Goal: Task Accomplishment & Management: Complete application form

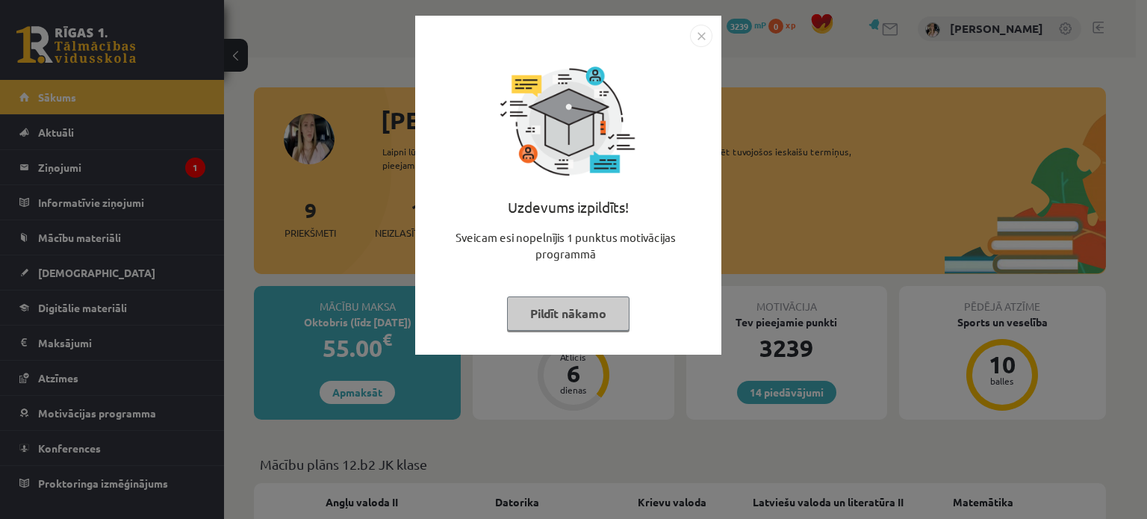
click at [571, 316] on button "Pildīt nākamo" at bounding box center [568, 314] width 123 height 34
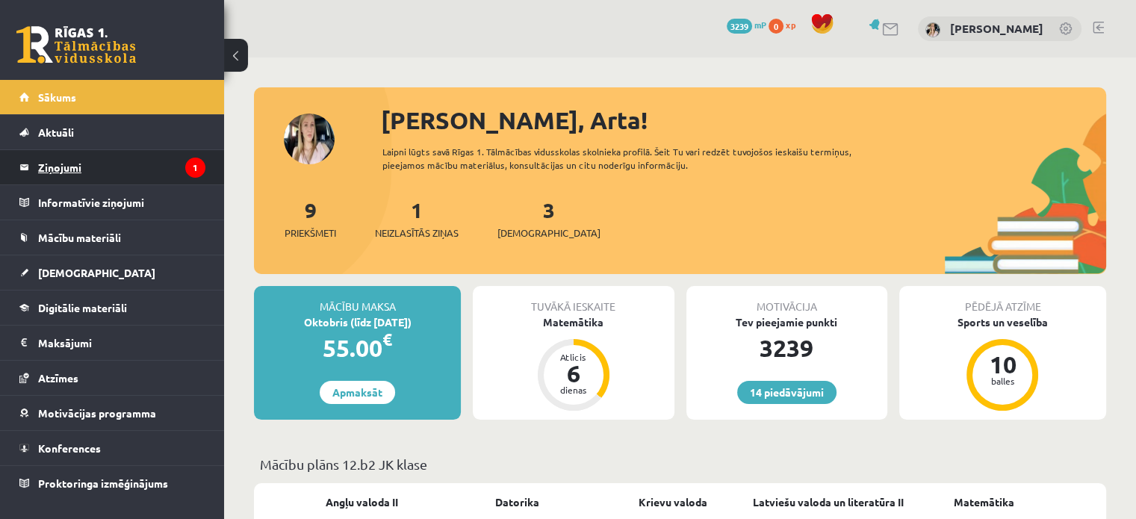
click at [55, 162] on legend "Ziņojumi 1" at bounding box center [121, 167] width 167 height 34
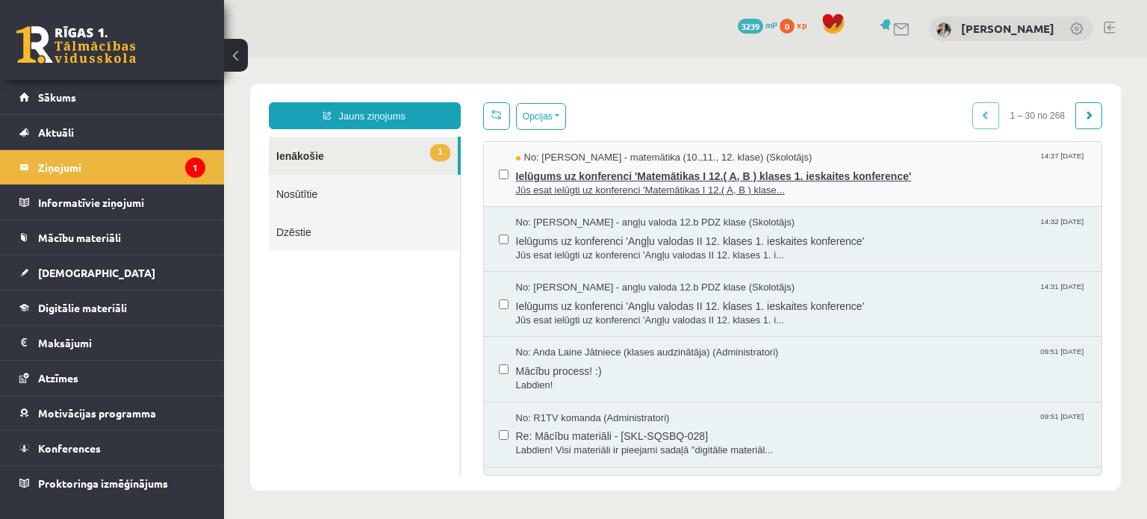
click at [899, 173] on span "Ielūgums uz konferenci 'Matemātikas I 12.( A, B ) klases 1. ieskaites konferenc…" at bounding box center [802, 174] width 572 height 19
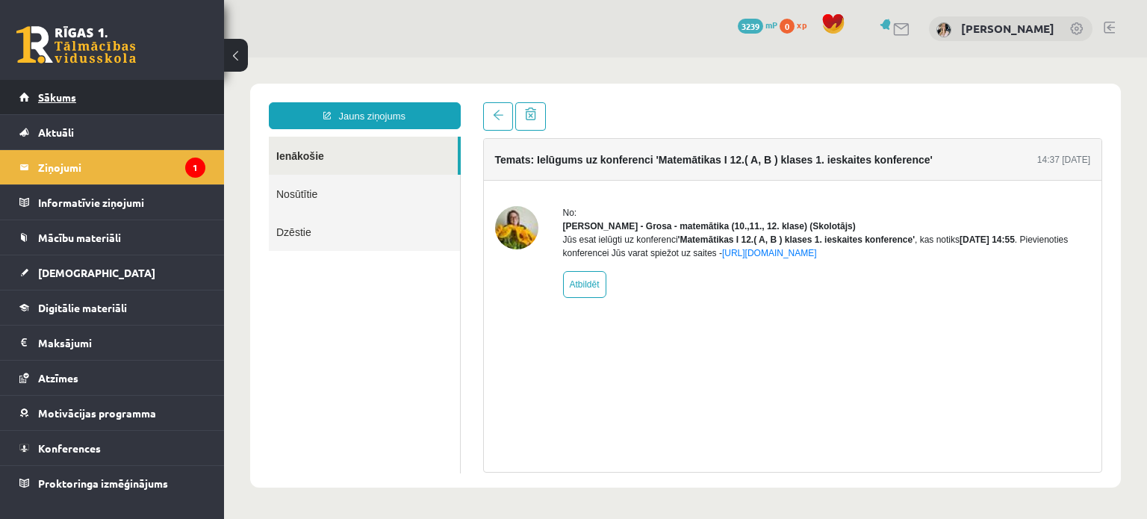
click at [82, 98] on link "Sākums" at bounding box center [112, 97] width 186 height 34
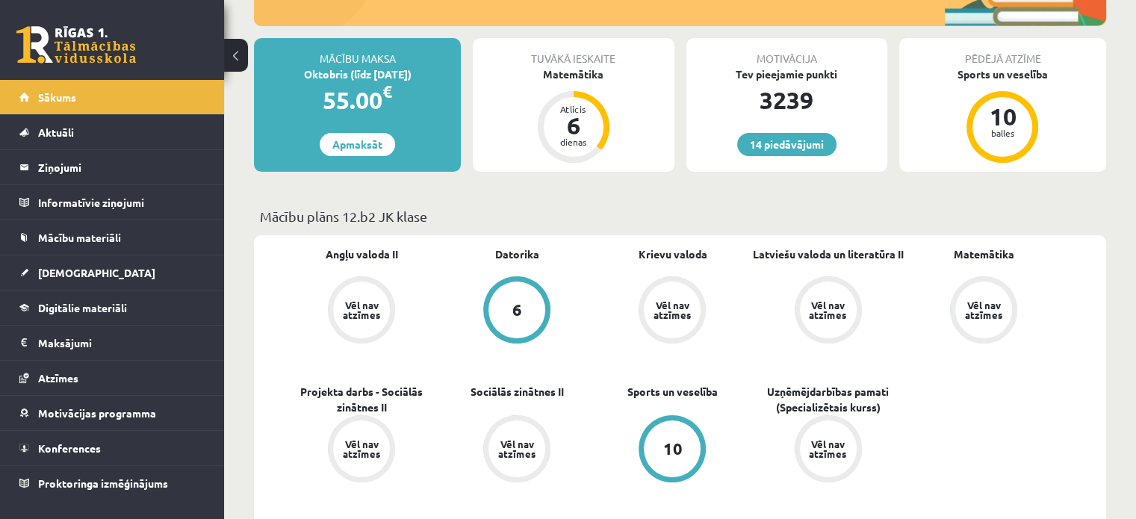
scroll to position [224, 0]
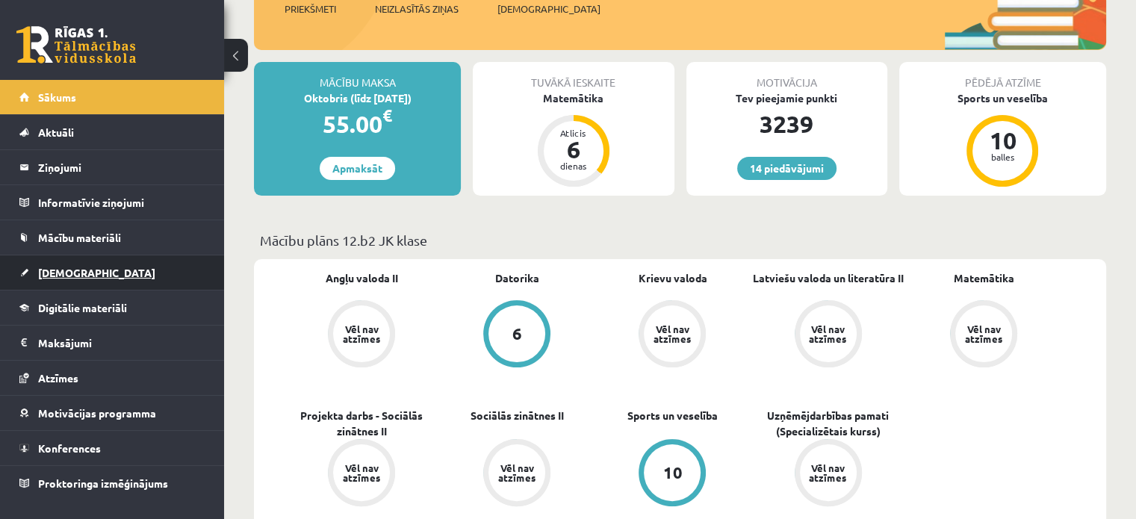
click at [57, 277] on link "[DEMOGRAPHIC_DATA]" at bounding box center [112, 272] width 186 height 34
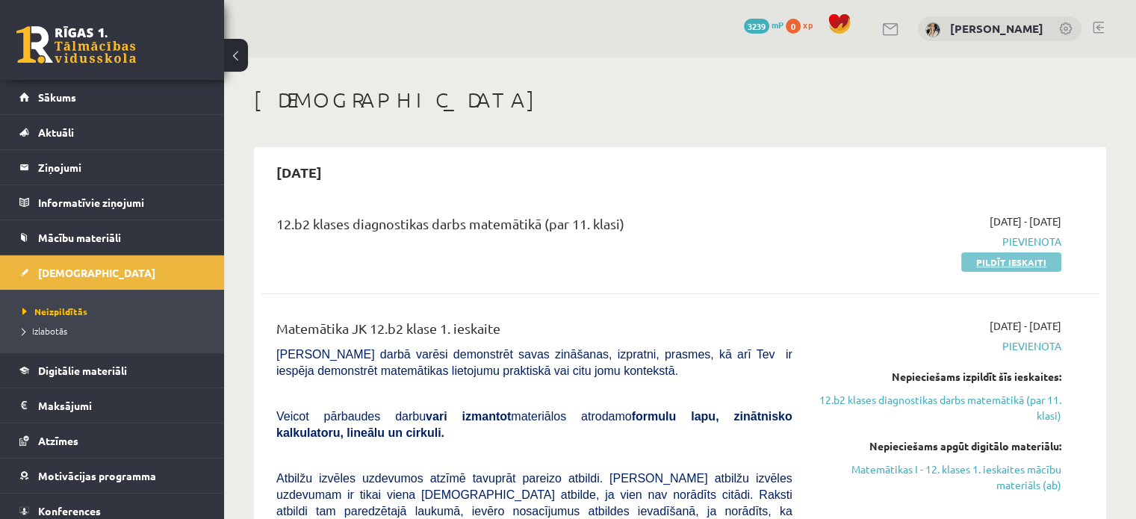
click at [991, 261] on link "Pildīt ieskaiti" at bounding box center [1011, 262] width 100 height 19
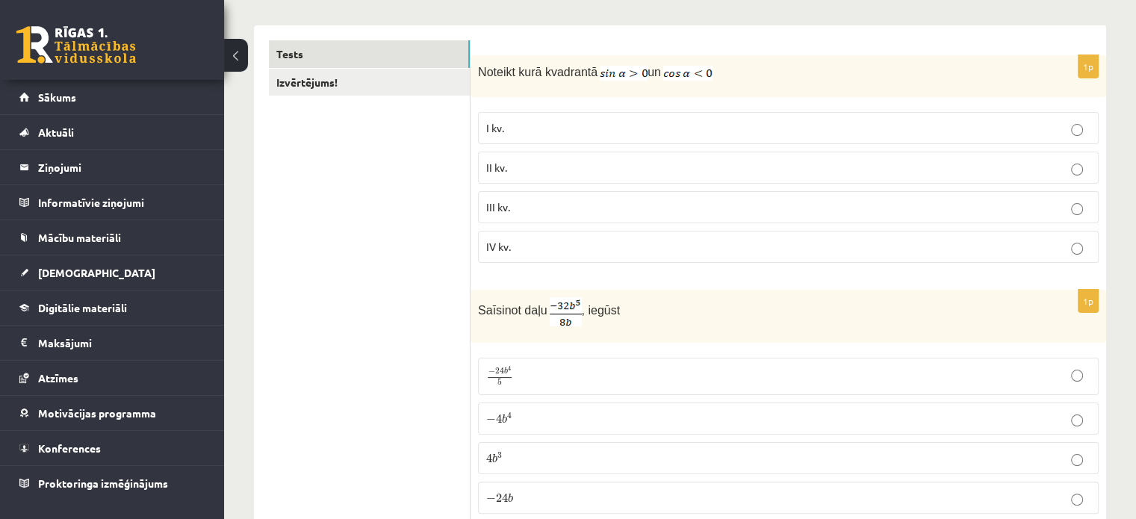
scroll to position [247, 0]
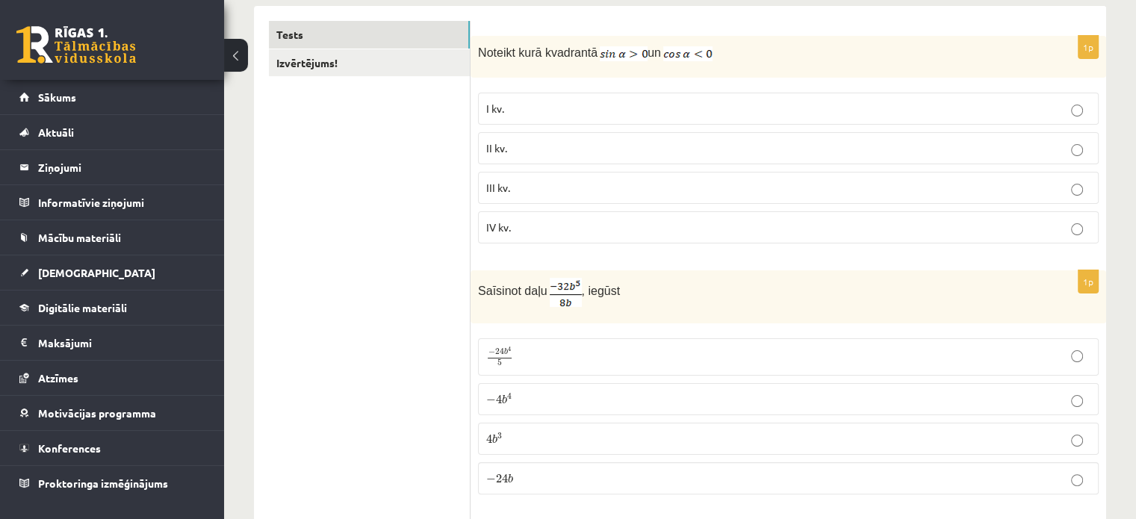
click at [649, 149] on p "II kv." at bounding box center [788, 148] width 604 height 16
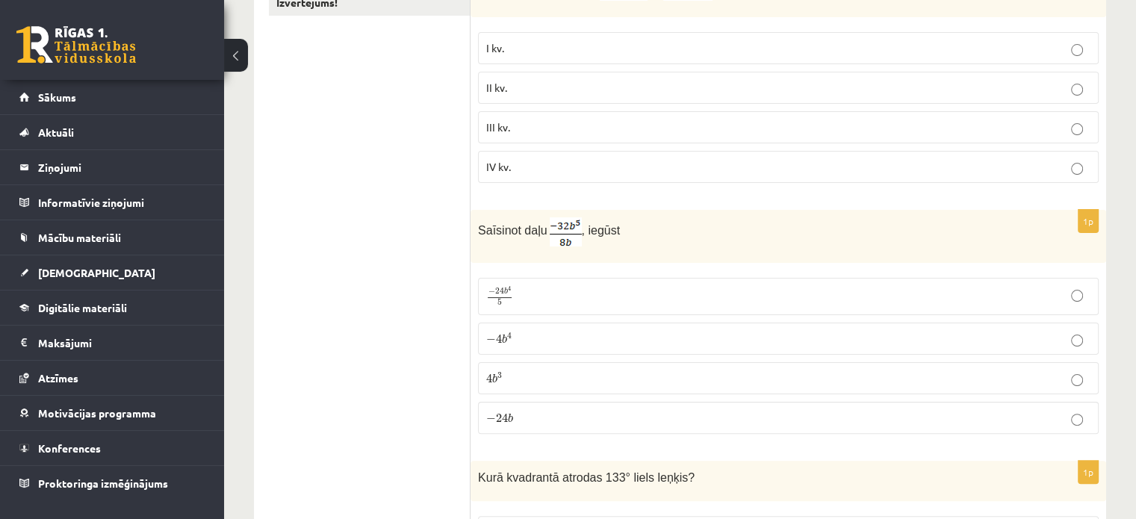
scroll to position [322, 0]
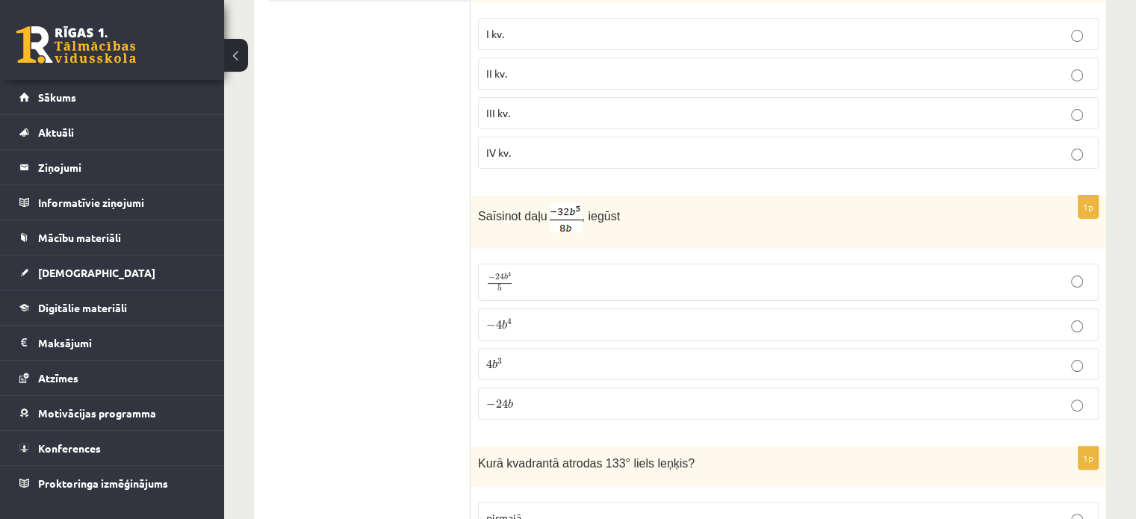
click at [619, 331] on label "− 4 b 4 − 4 b 4" at bounding box center [788, 325] width 621 height 32
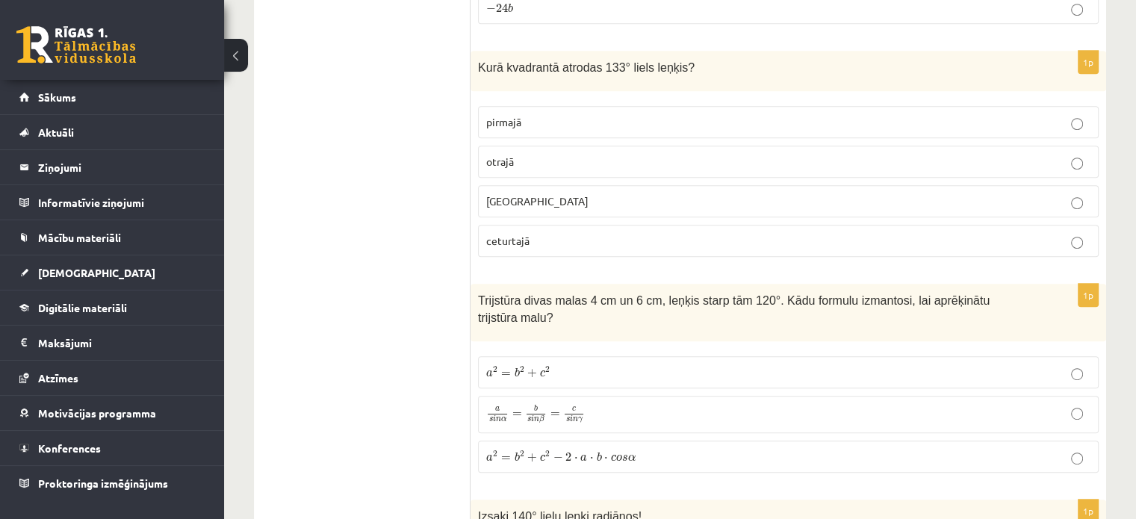
scroll to position [737, 0]
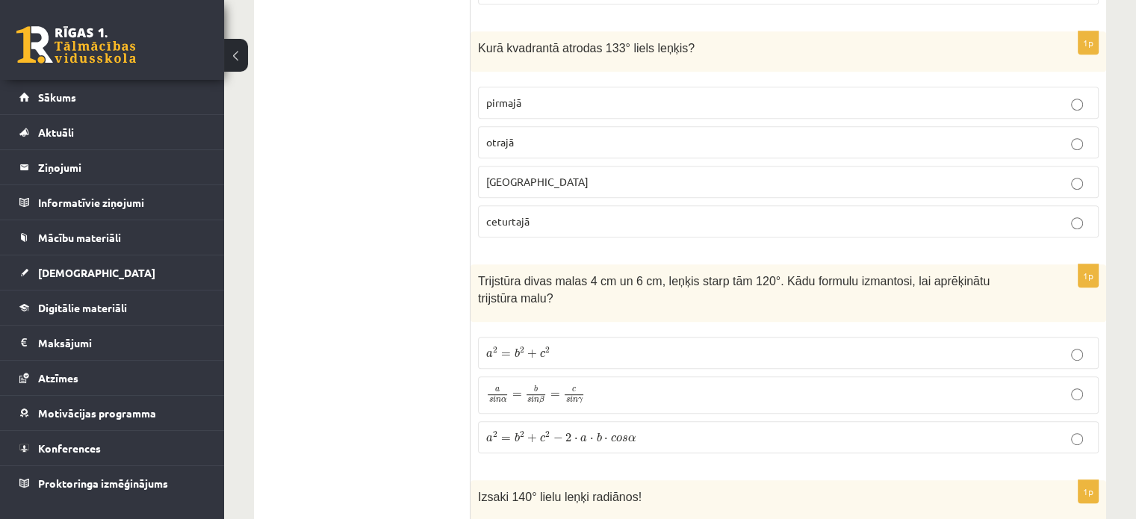
click at [1063, 148] on label "otrajā" at bounding box center [788, 142] width 621 height 32
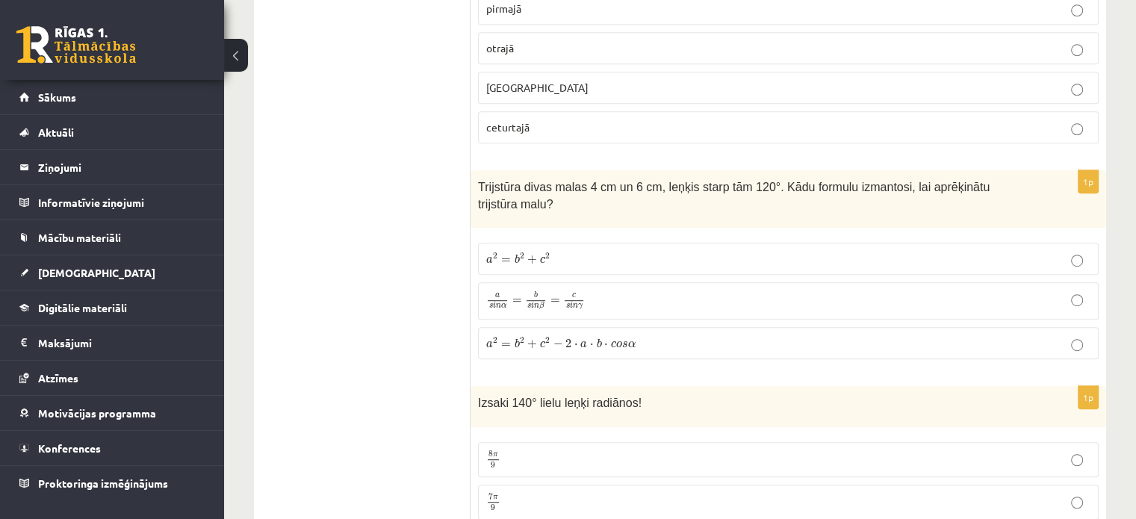
scroll to position [887, 0]
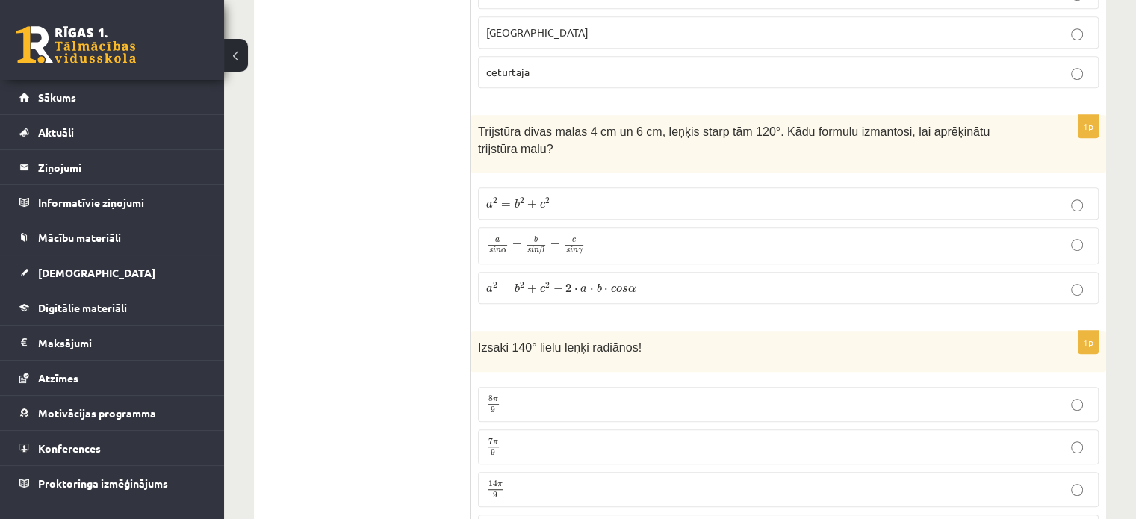
click at [728, 280] on p "a 2 = b 2 + c 2 − 2 ⋅ a ⋅ b ⋅ c o s α a 2 = b 2 + c 2 − 2 ⋅ a ⋅ b ⋅ c o s α" at bounding box center [788, 288] width 604 height 16
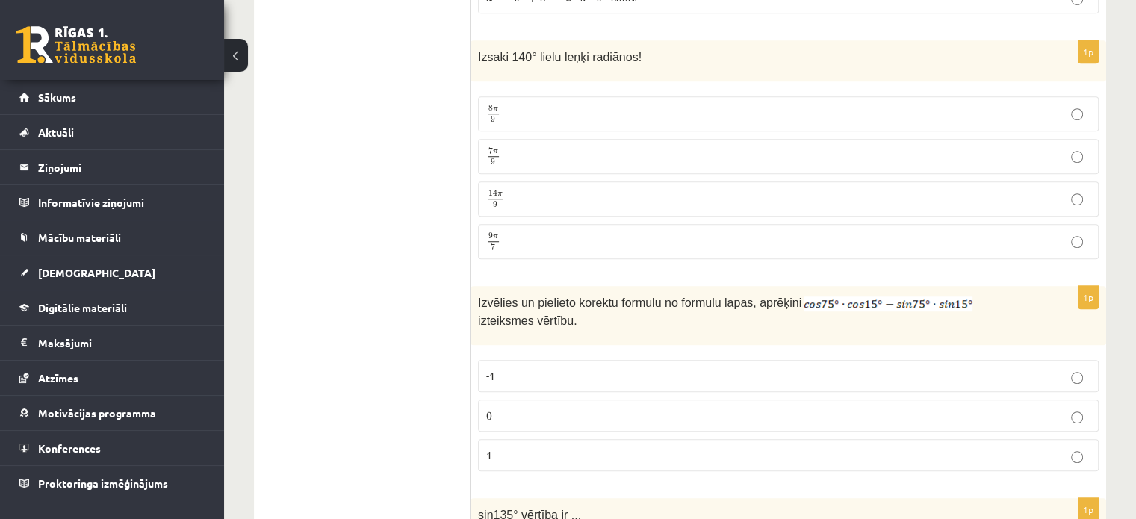
scroll to position [1151, 0]
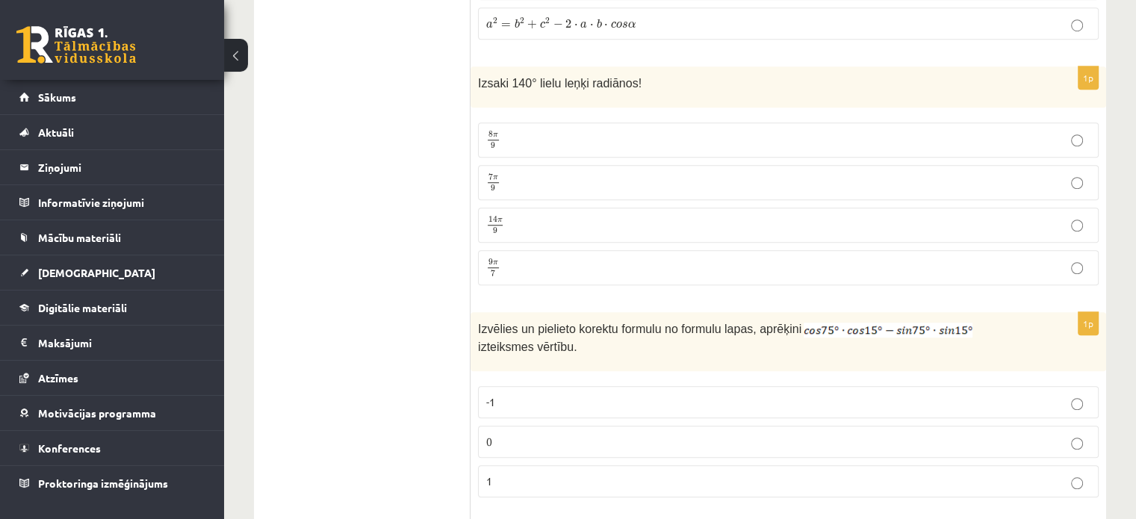
click at [539, 173] on p "7 π 9 7 π 9" at bounding box center [788, 182] width 604 height 19
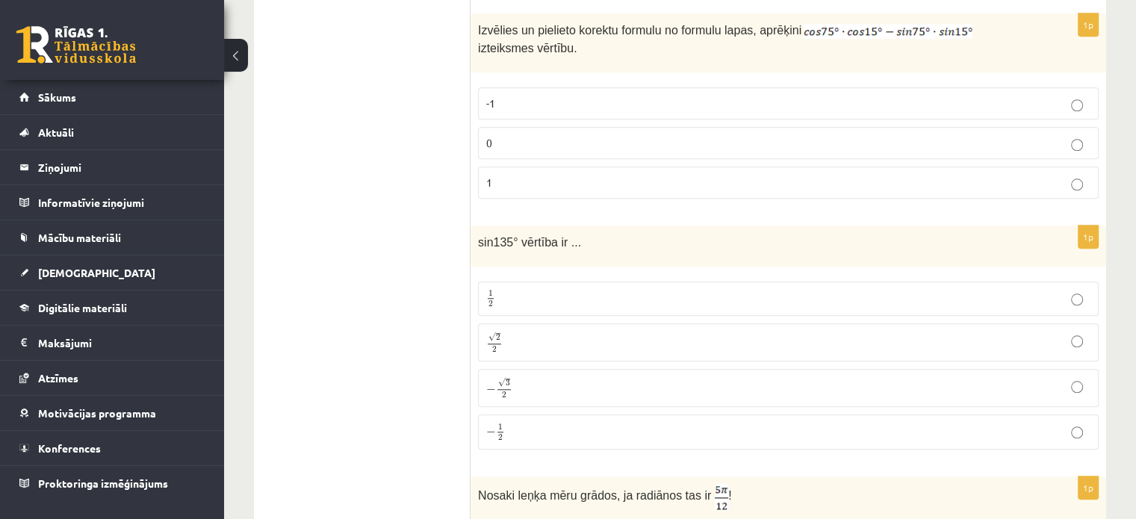
scroll to position [1375, 0]
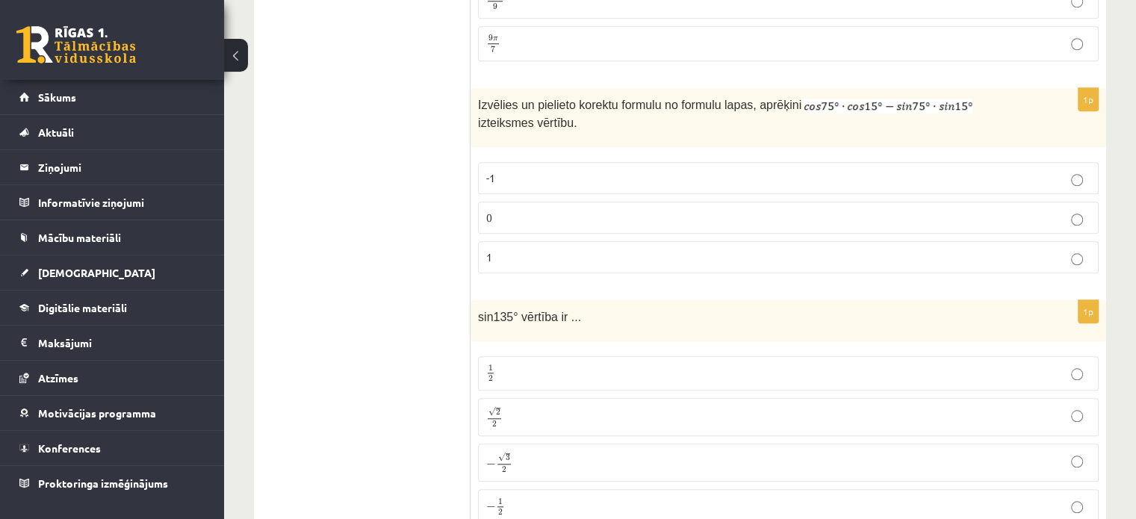
click at [578, 202] on label "0" at bounding box center [788, 218] width 621 height 32
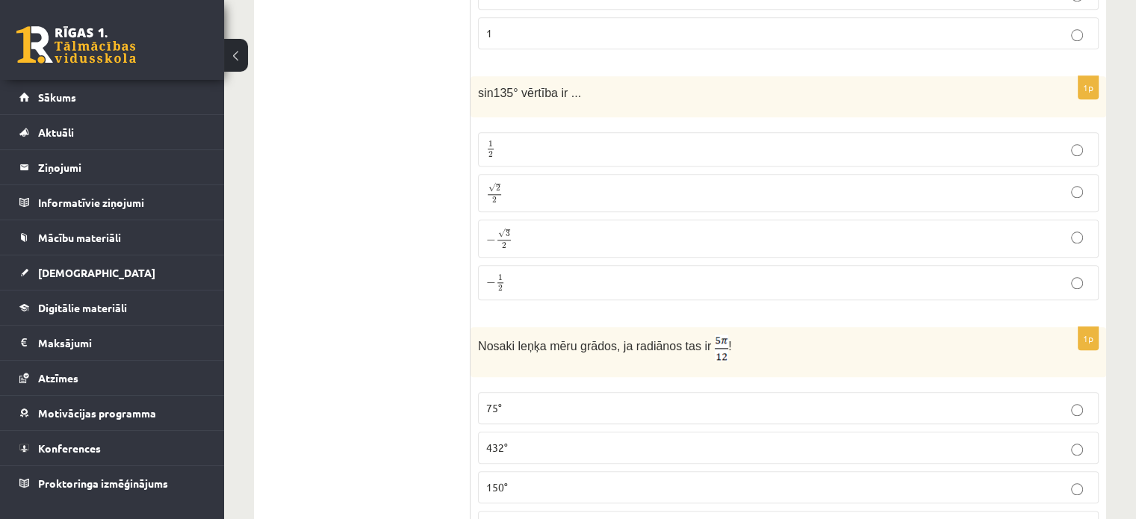
scroll to position [1621, 0]
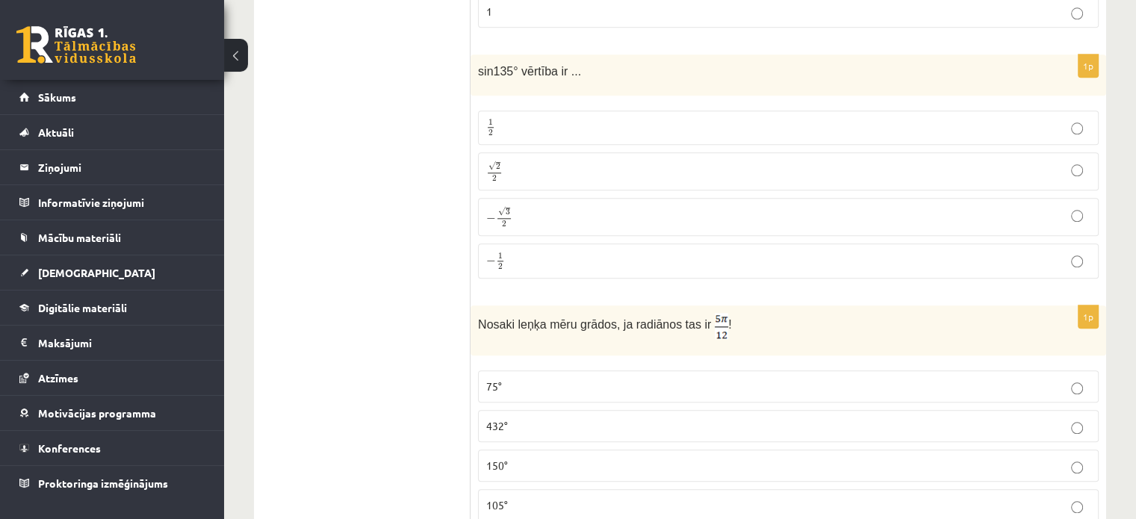
click at [541, 161] on p "√ 2 2 2 2" at bounding box center [788, 172] width 604 height 22
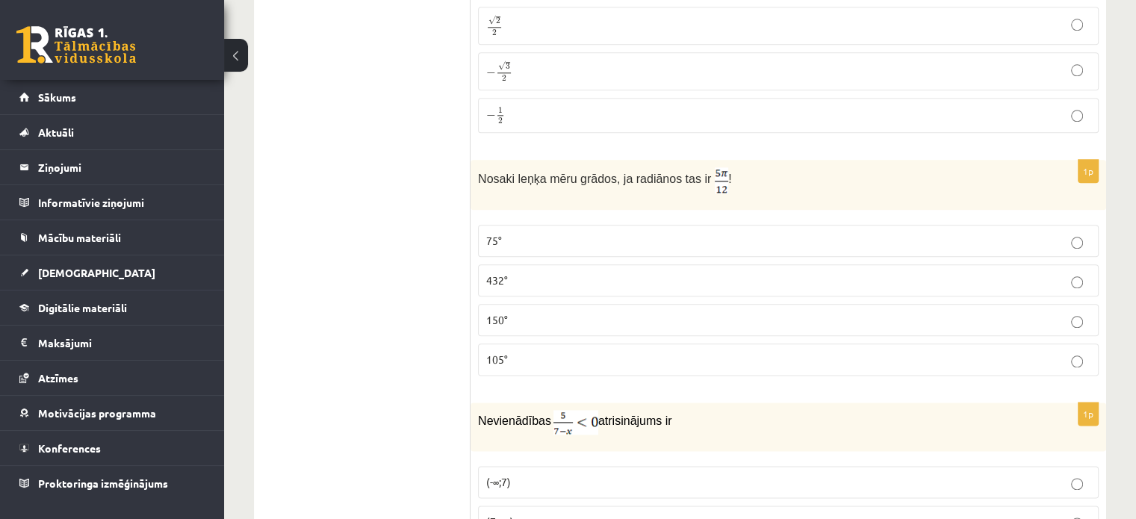
scroll to position [1771, 0]
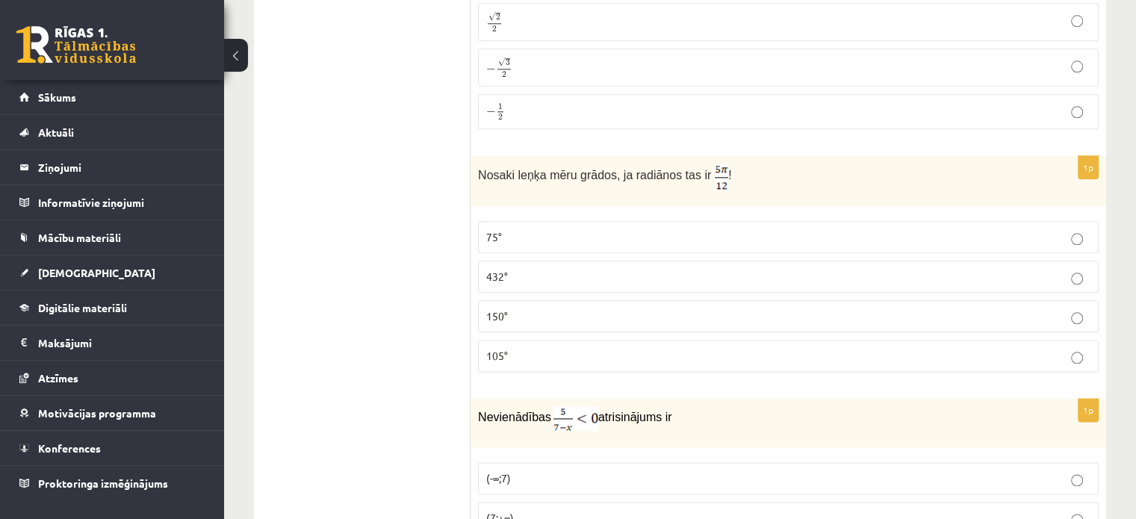
click at [720, 229] on p "75°" at bounding box center [788, 237] width 604 height 16
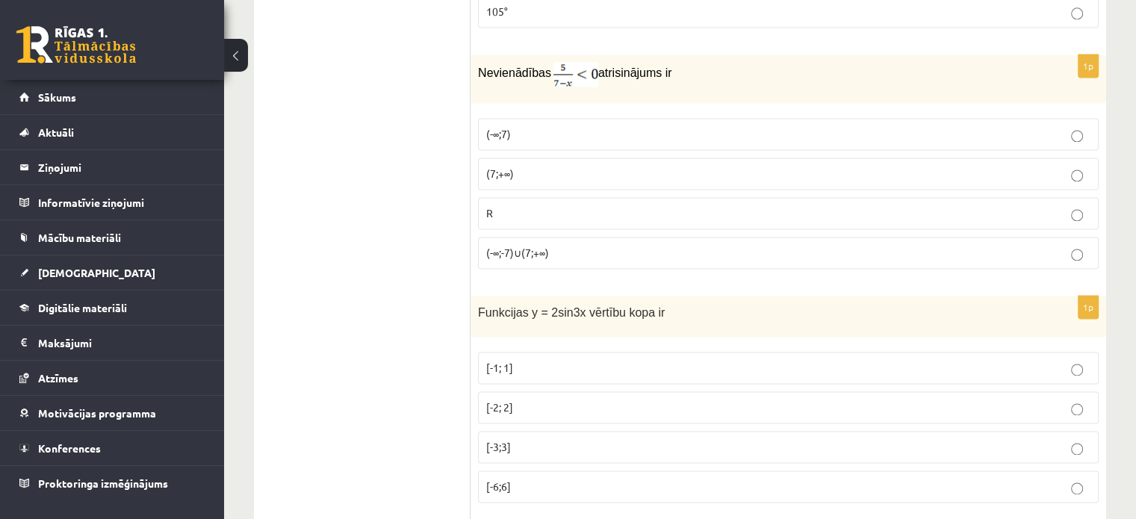
scroll to position [2098, 0]
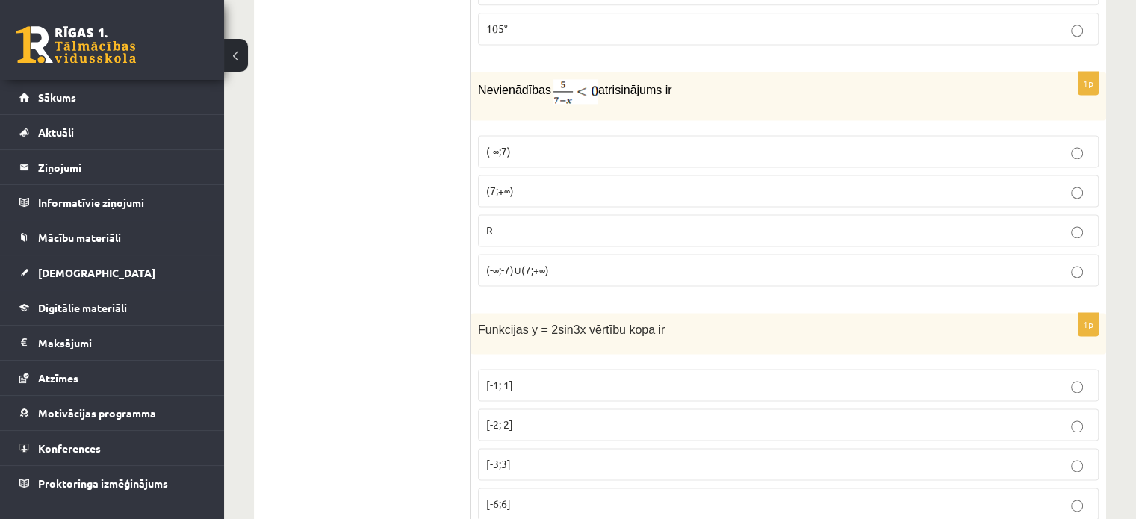
click at [569, 183] on p "(7;+∞)" at bounding box center [788, 191] width 604 height 16
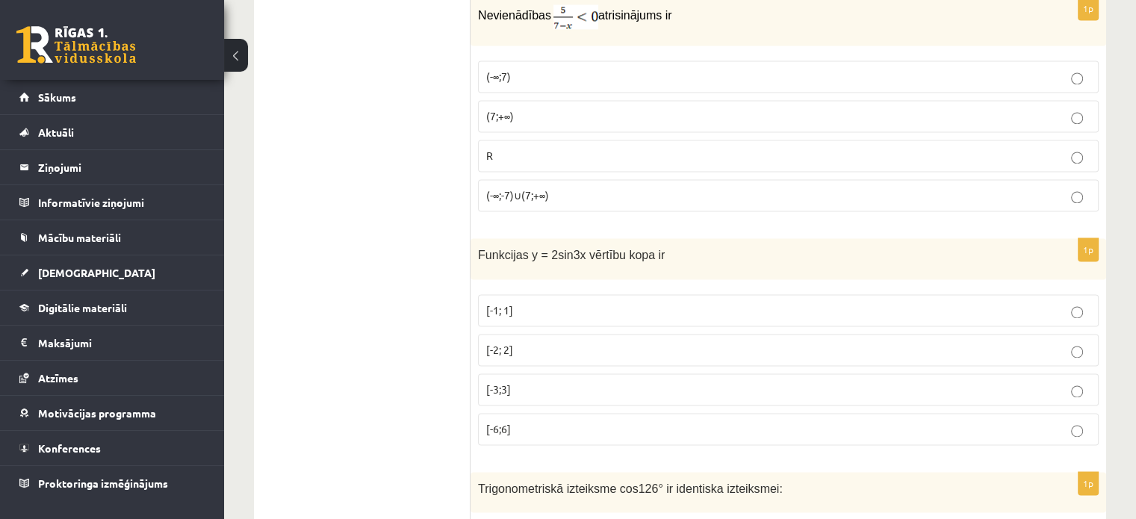
scroll to position [2247, 0]
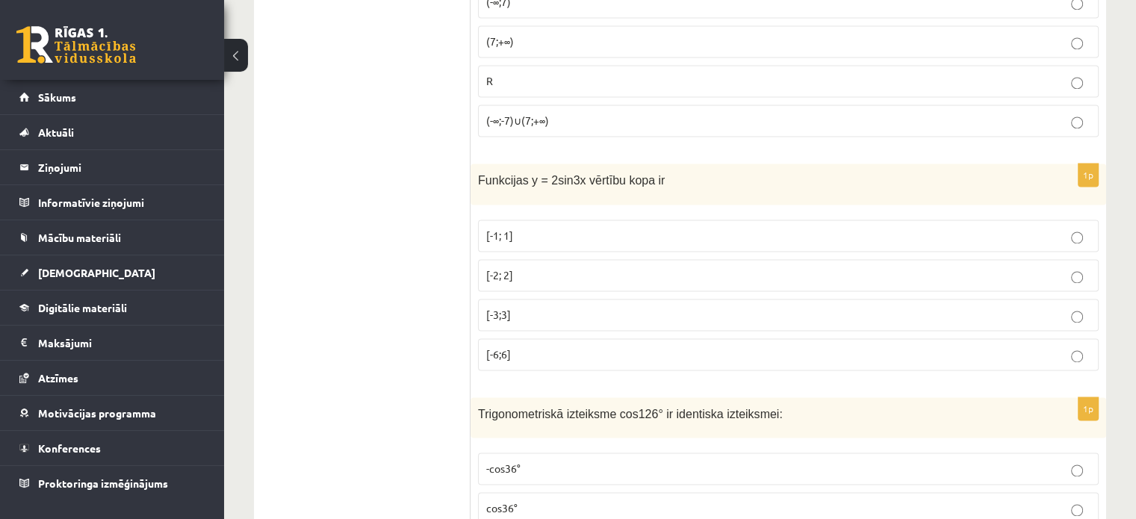
click at [531, 267] on p "[-2; 2]" at bounding box center [788, 275] width 604 height 16
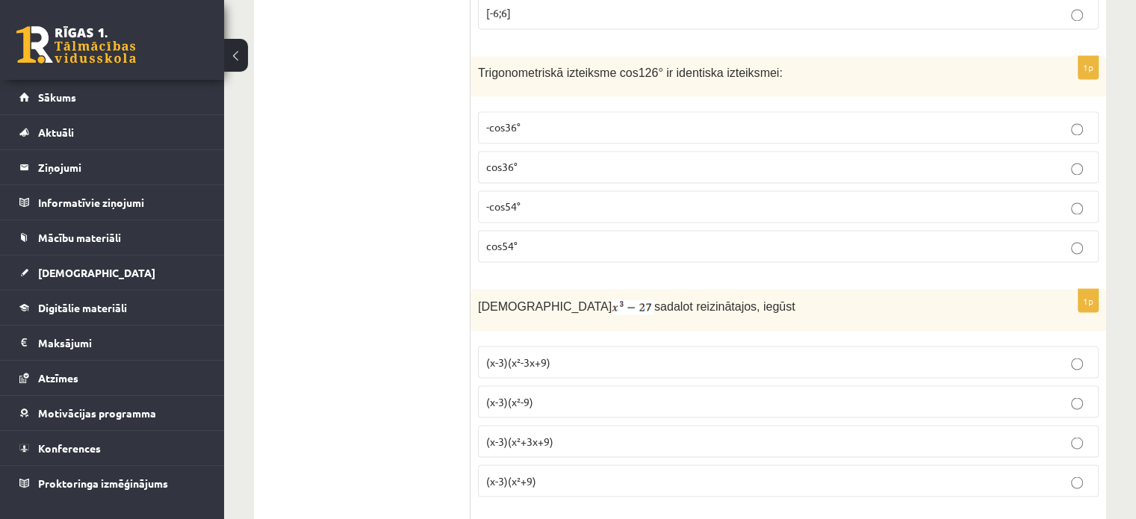
scroll to position [2580, 0]
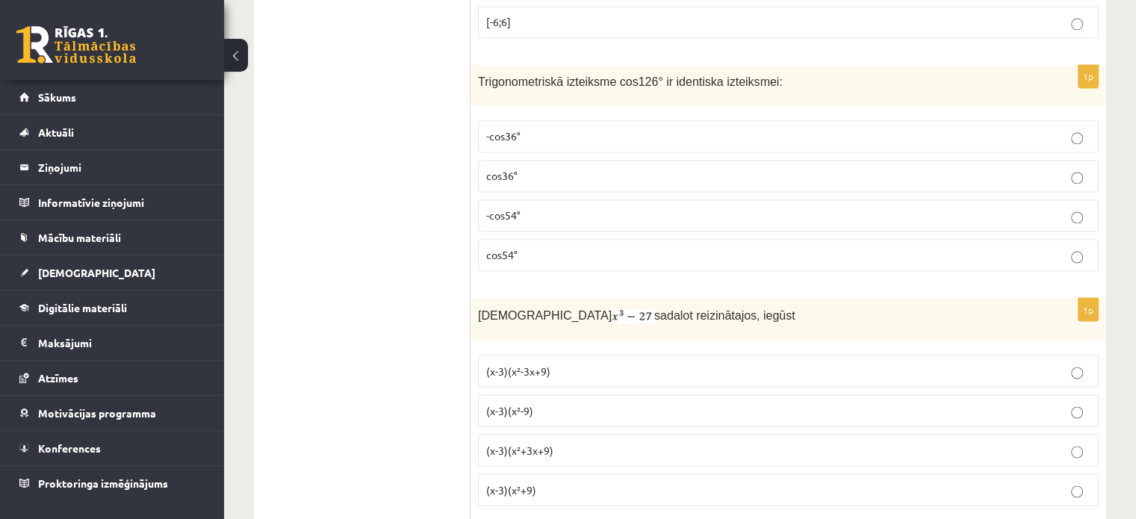
click at [542, 208] on p "-cos54°" at bounding box center [788, 216] width 604 height 16
click at [562, 442] on p "(x-3)(x²+3x+9)" at bounding box center [788, 450] width 604 height 16
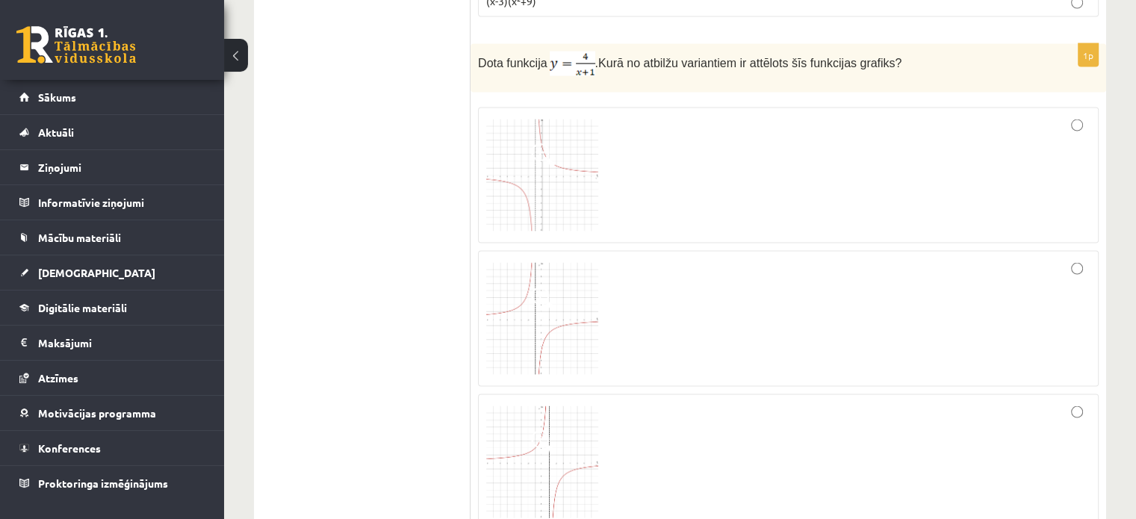
scroll to position [2998, 0]
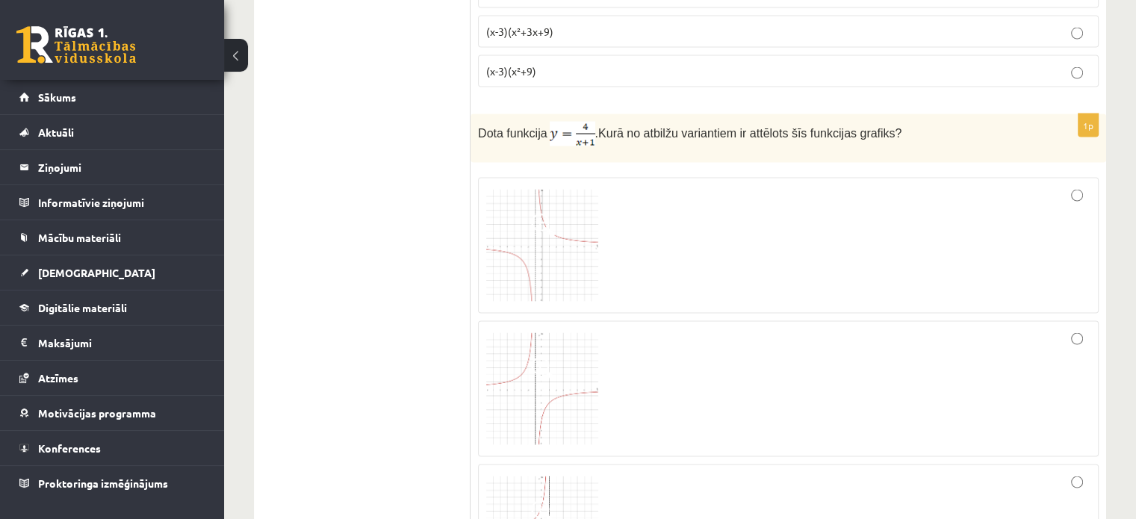
click at [896, 220] on div at bounding box center [788, 246] width 604 height 120
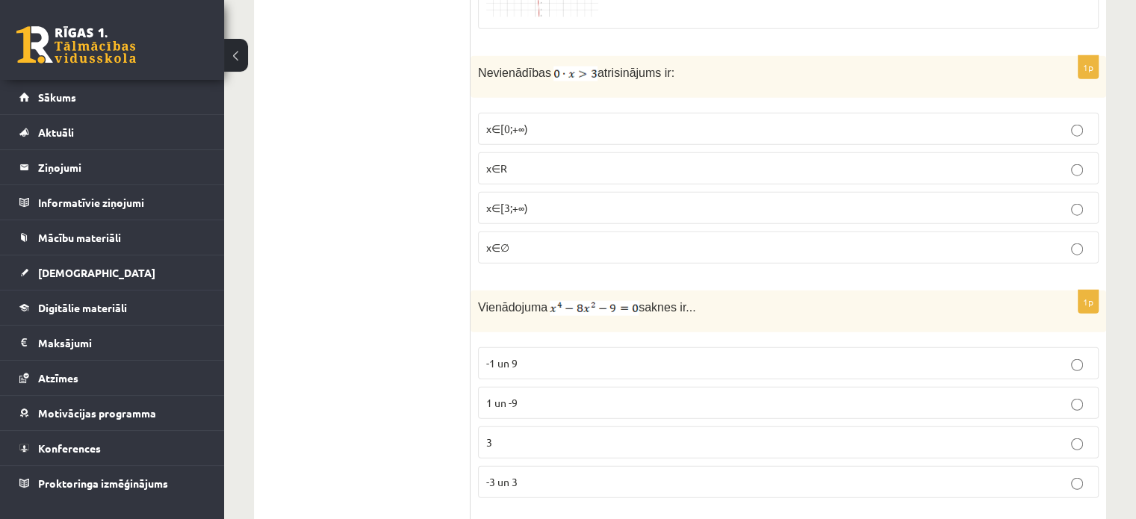
scroll to position [3693, 0]
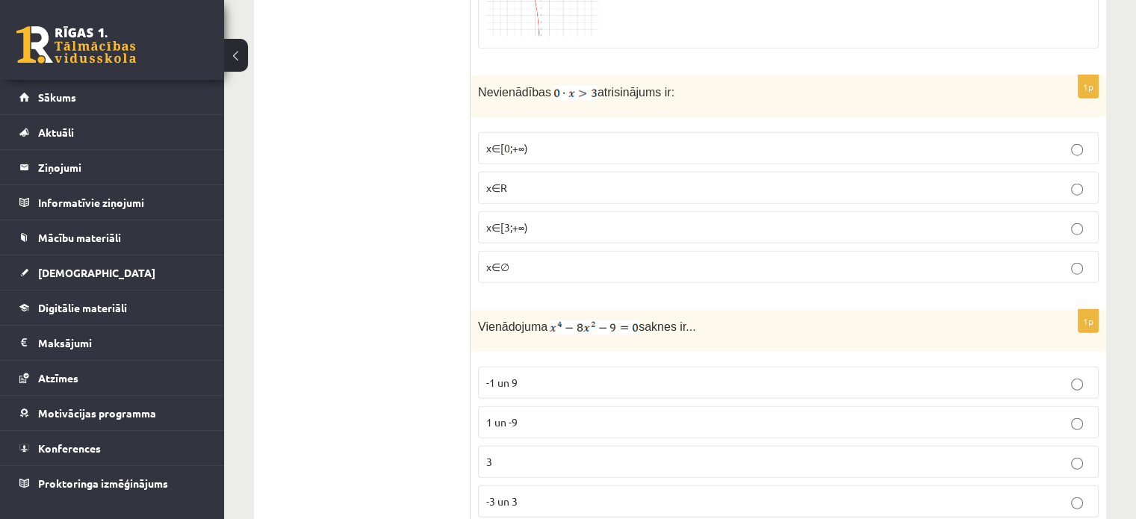
click at [533, 259] on p "x∈∅" at bounding box center [788, 267] width 604 height 16
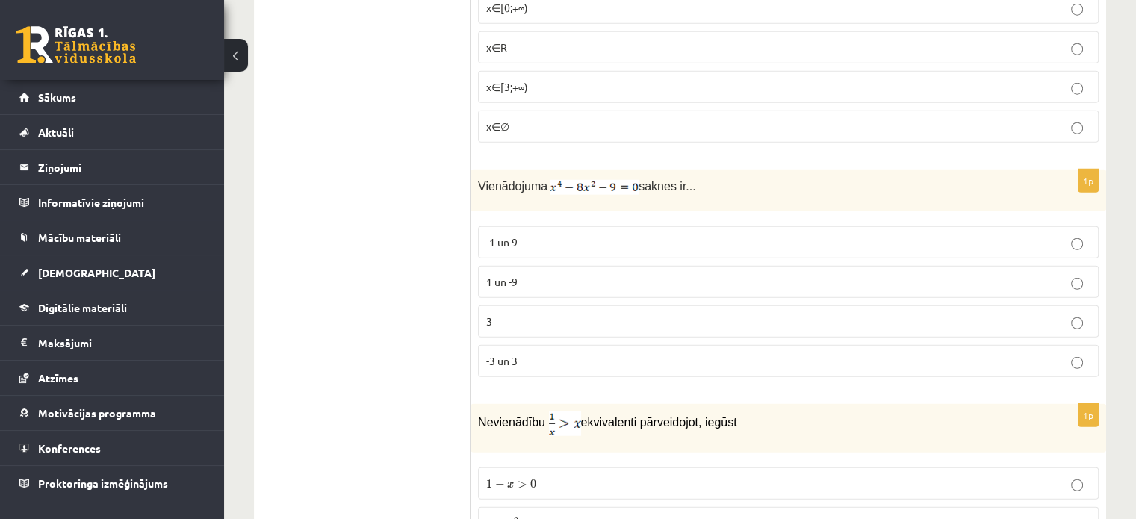
scroll to position [3843, 0]
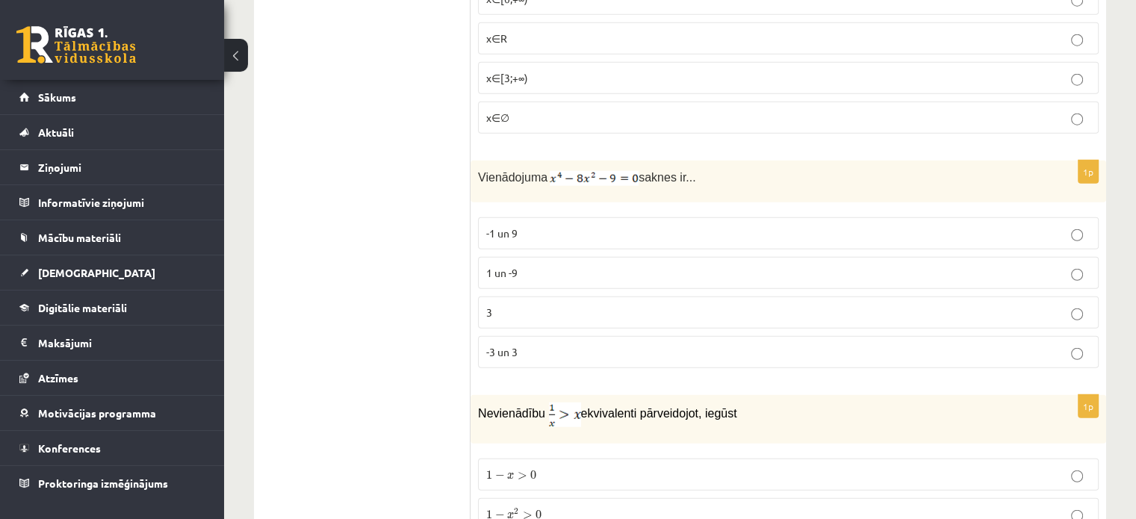
click at [534, 344] on p "-3 un 3" at bounding box center [788, 352] width 604 height 16
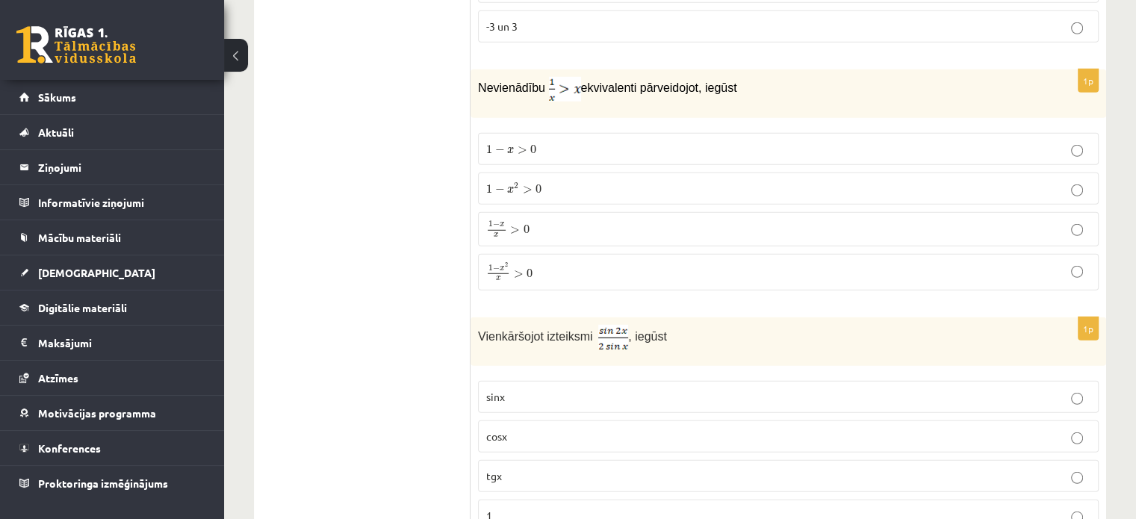
scroll to position [4172, 0]
click at [542, 259] on p "1 − x 2 x > 0 1 − x 2 x > 0" at bounding box center [788, 268] width 604 height 19
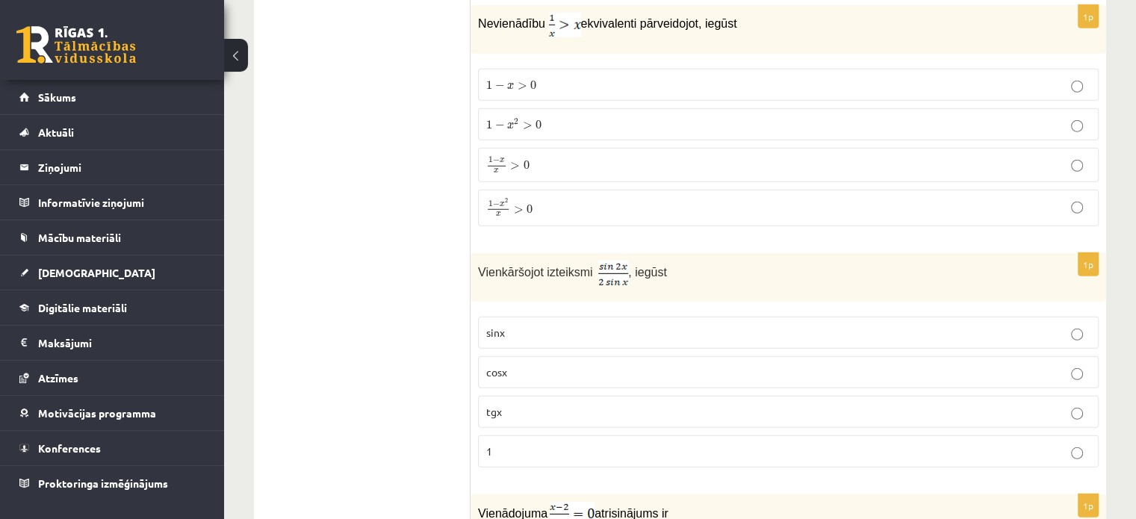
scroll to position [4321, 0]
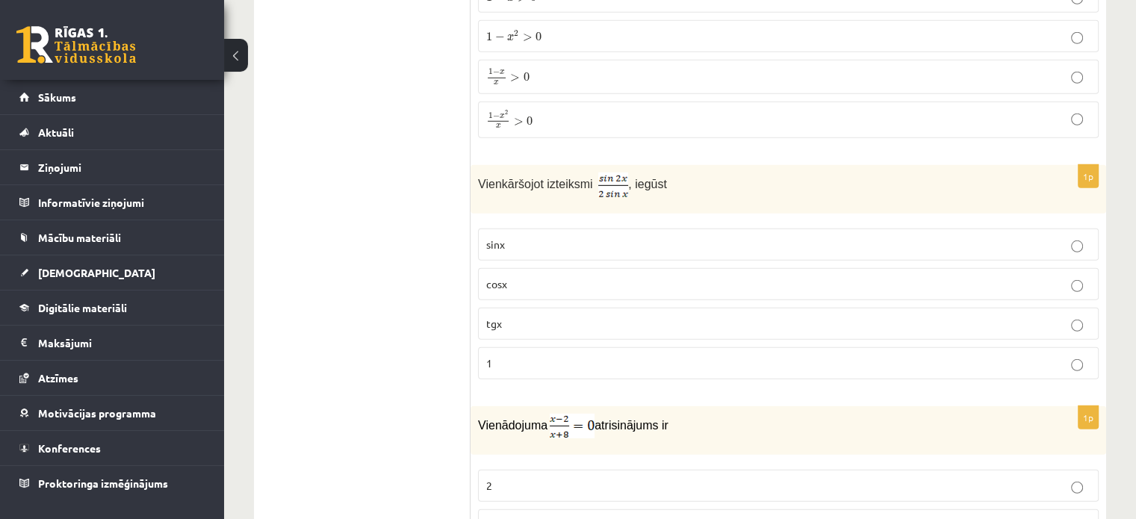
click at [600, 276] on p "cosx" at bounding box center [788, 284] width 604 height 16
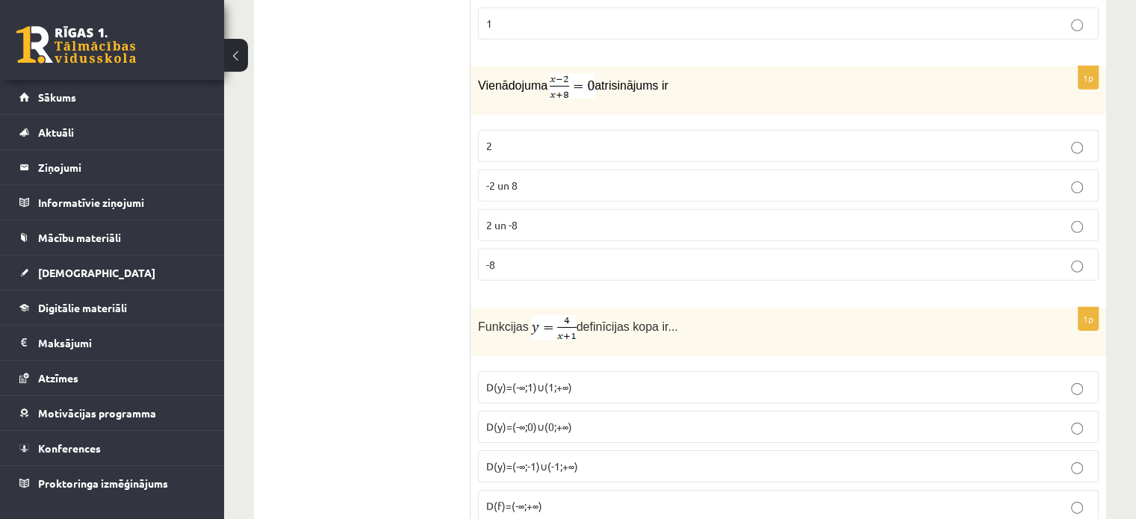
scroll to position [4651, 0]
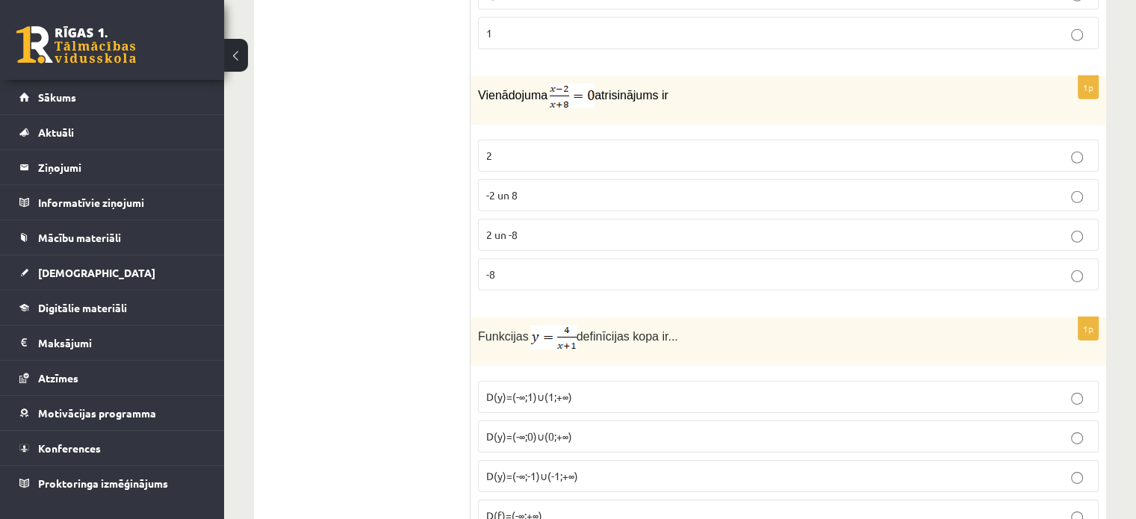
click at [541, 148] on p "2" at bounding box center [788, 156] width 604 height 16
click at [589, 468] on p "D(y)=(-∞;-1)∪(-1;+∞)" at bounding box center [788, 476] width 604 height 16
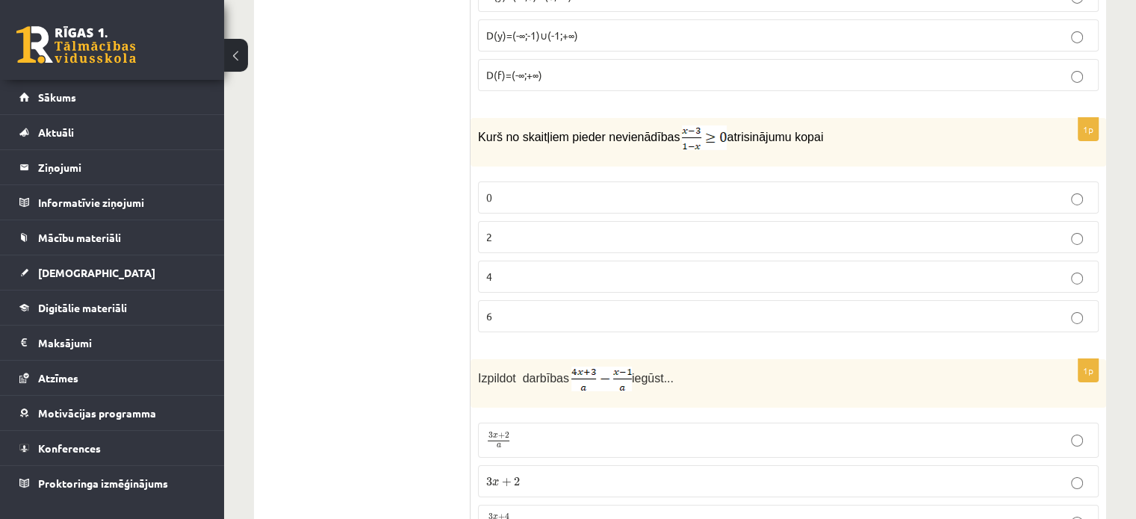
scroll to position [5083, 0]
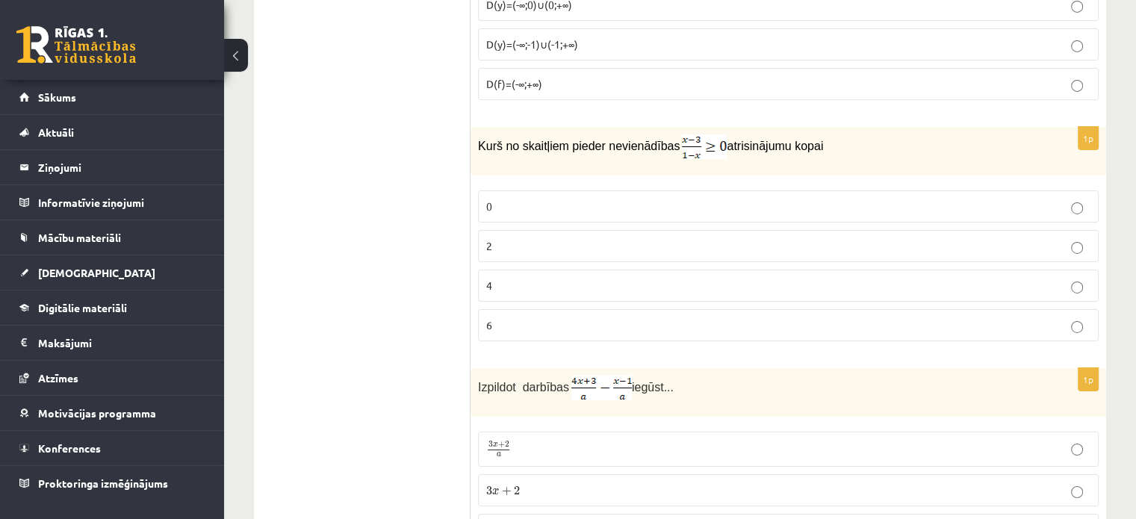
click at [542, 238] on p "2" at bounding box center [788, 246] width 604 height 16
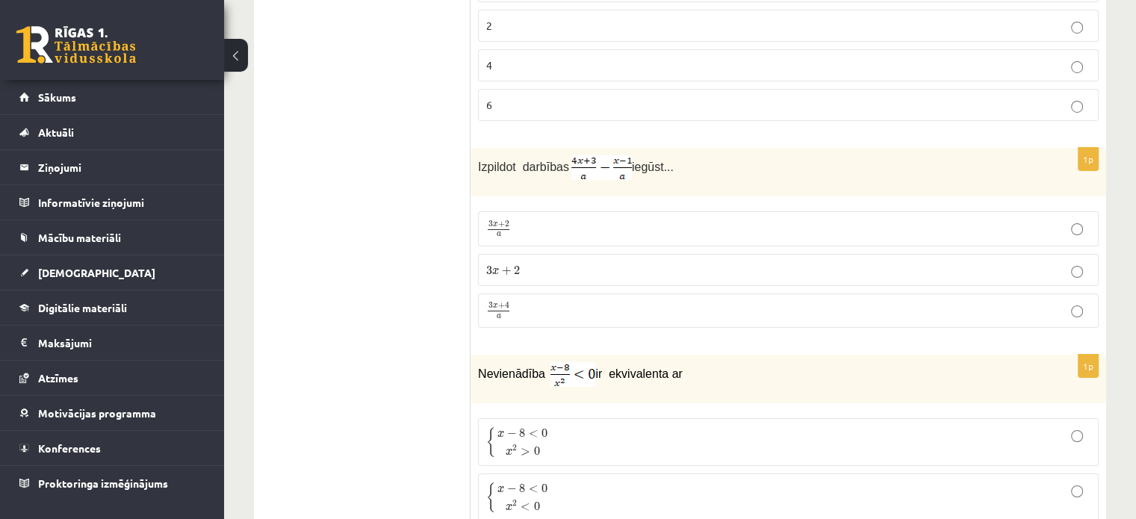
scroll to position [5307, 0]
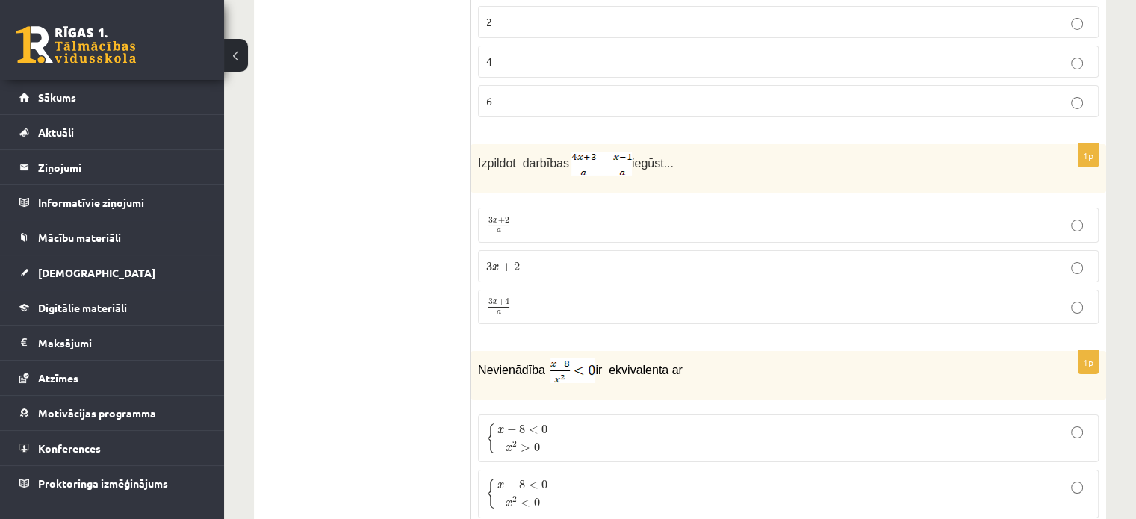
click at [615, 298] on p "3 x + 4 a 3 x + 4 a" at bounding box center [788, 307] width 604 height 19
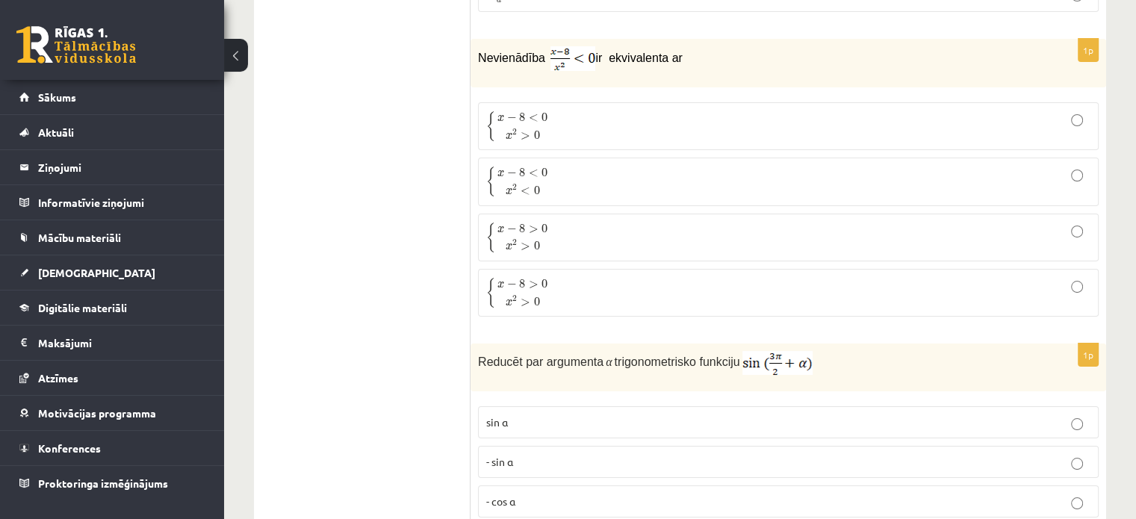
scroll to position [5610, 0]
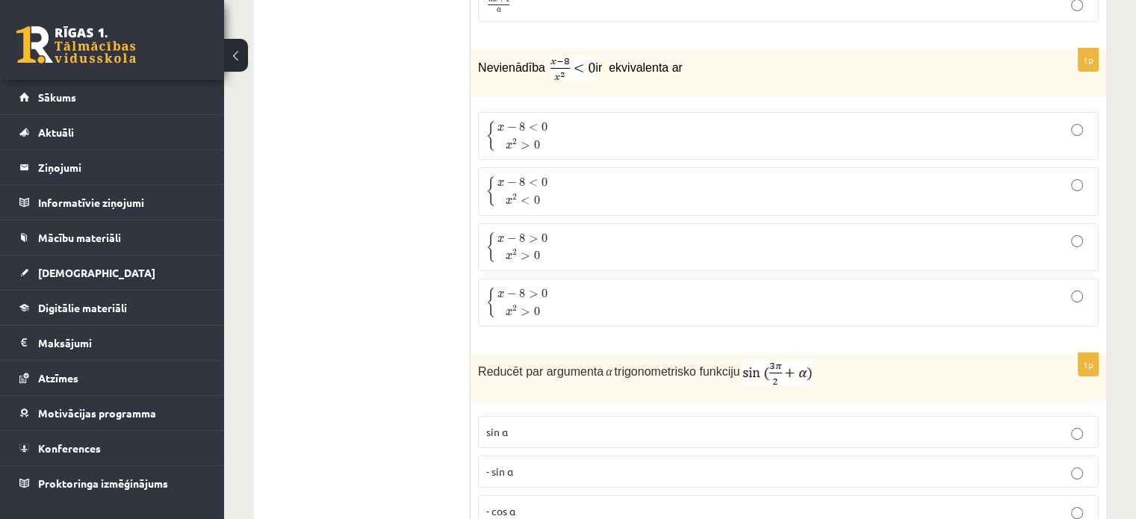
click at [572, 120] on p "{ x − 8 < 0 x 2 > 0 { x − 8 < 0 x 2 > 0" at bounding box center [788, 135] width 604 height 31
click at [586, 232] on p "{ x − 8 > 0 x 2 > 0 { x − 8 > 0 x 2 > 0" at bounding box center [788, 247] width 604 height 31
click at [573, 120] on p "{ x − 8 < 0 x 2 > 0 { x − 8 < 0 x 2 > 0" at bounding box center [788, 135] width 604 height 31
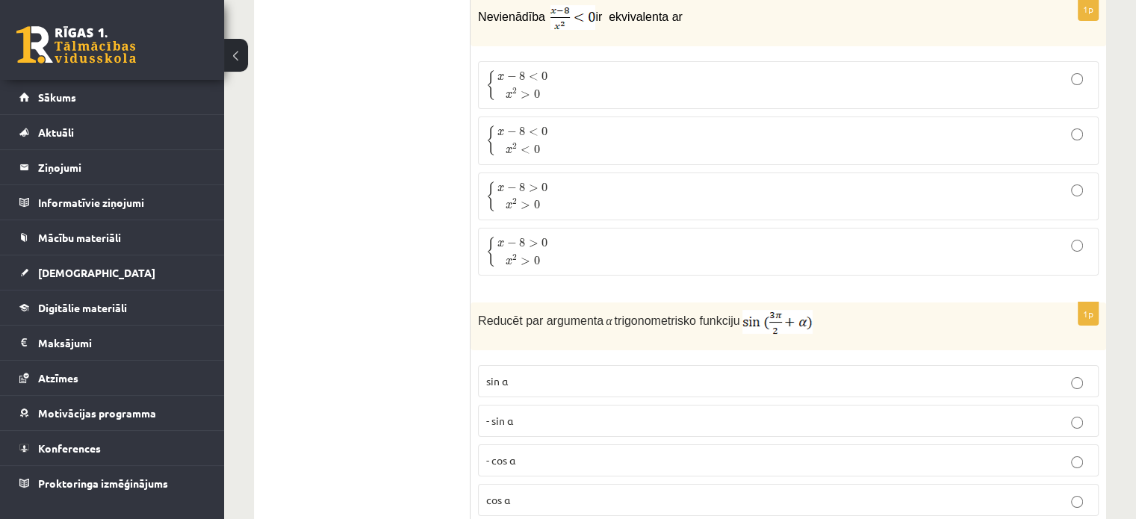
scroll to position [5684, 0]
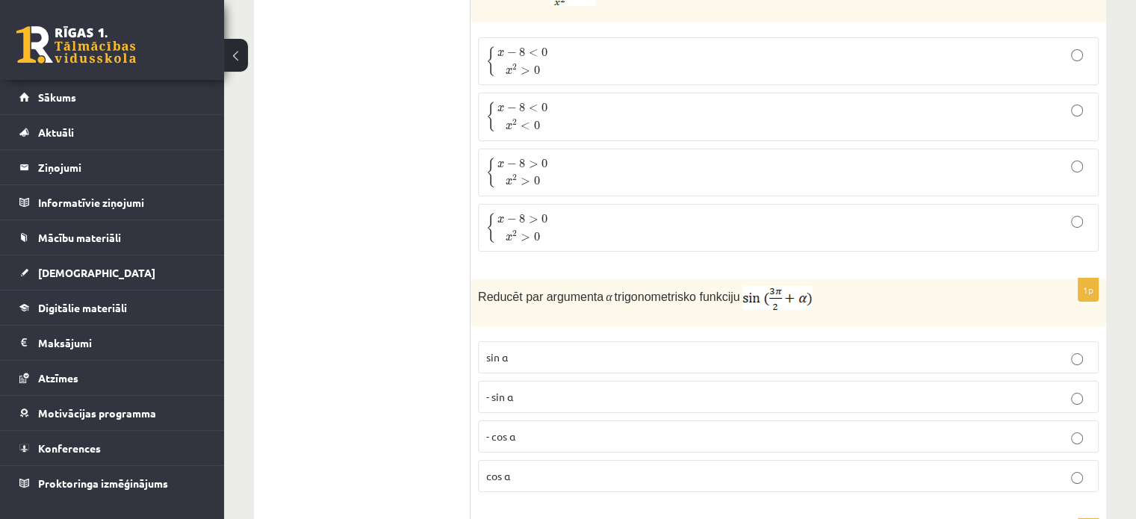
click at [548, 429] on p "- cos ⁡α" at bounding box center [788, 437] width 604 height 16
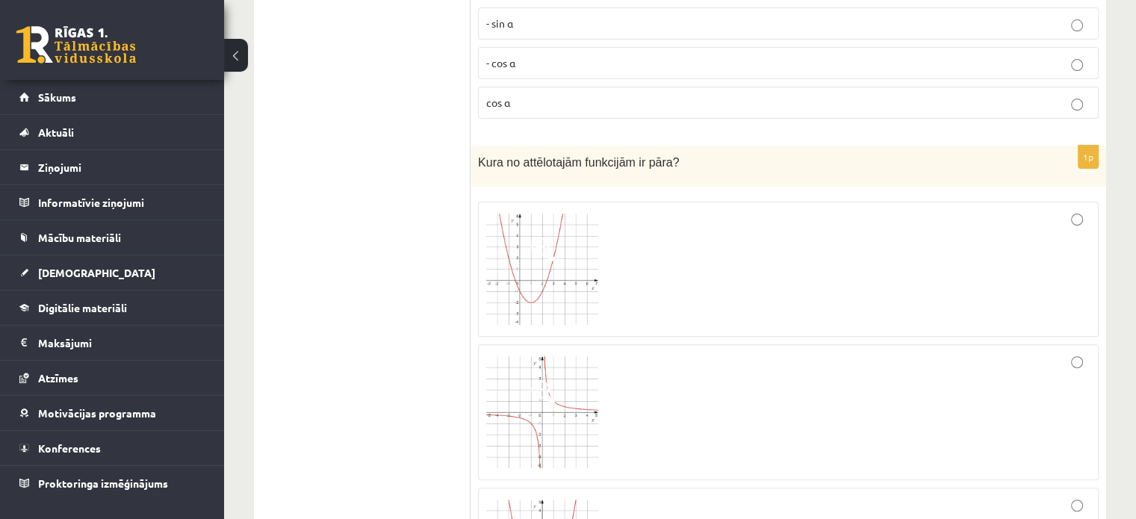
scroll to position [6133, 0]
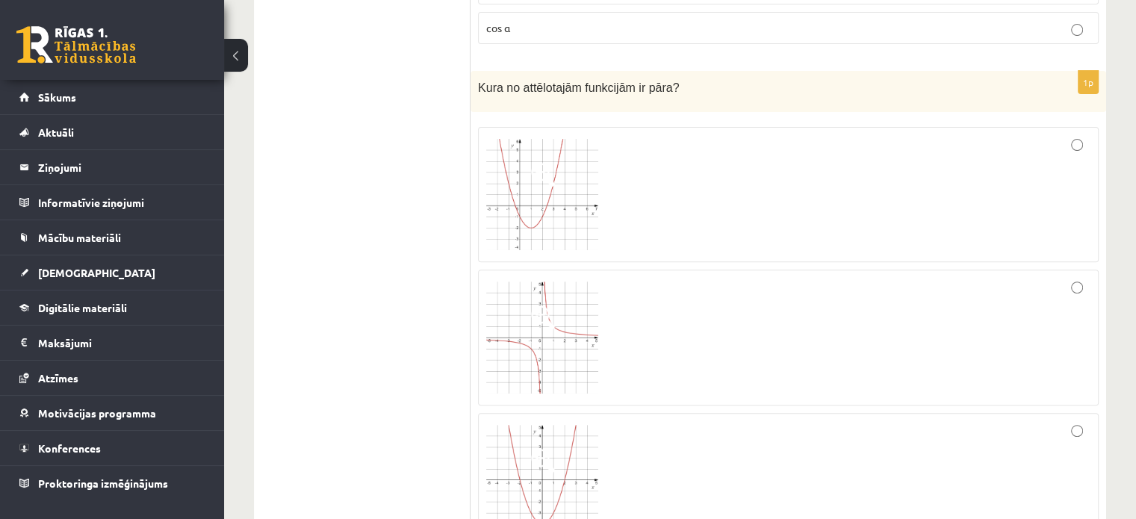
click at [575, 425] on img at bounding box center [542, 480] width 112 height 111
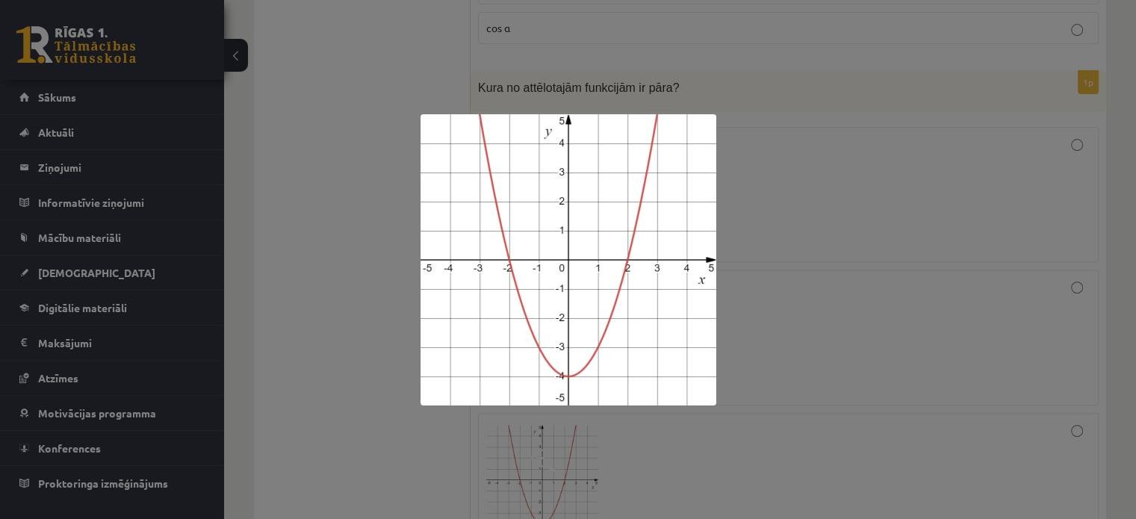
click at [972, 171] on div at bounding box center [568, 259] width 1136 height 519
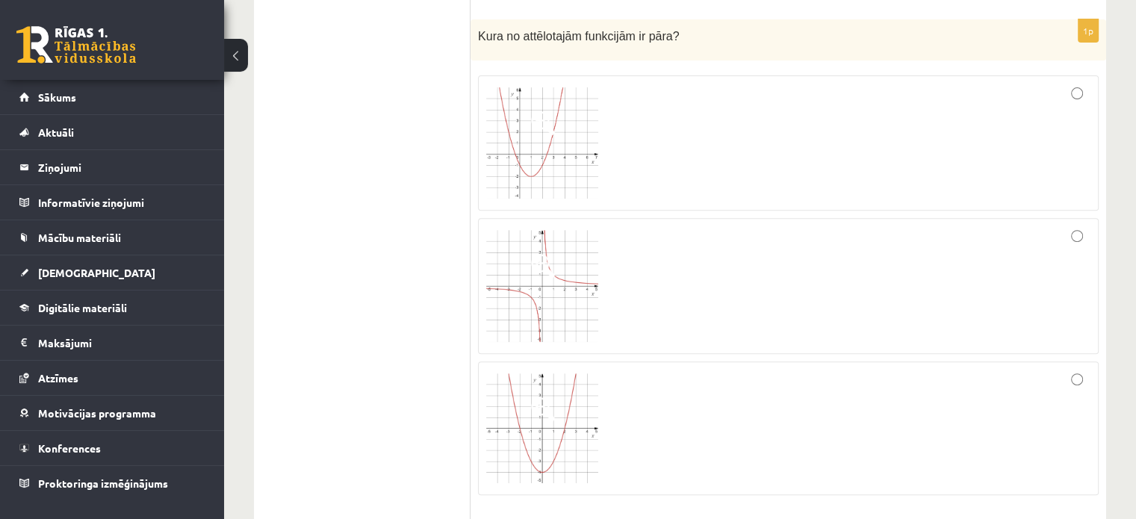
scroll to position [6207, 0]
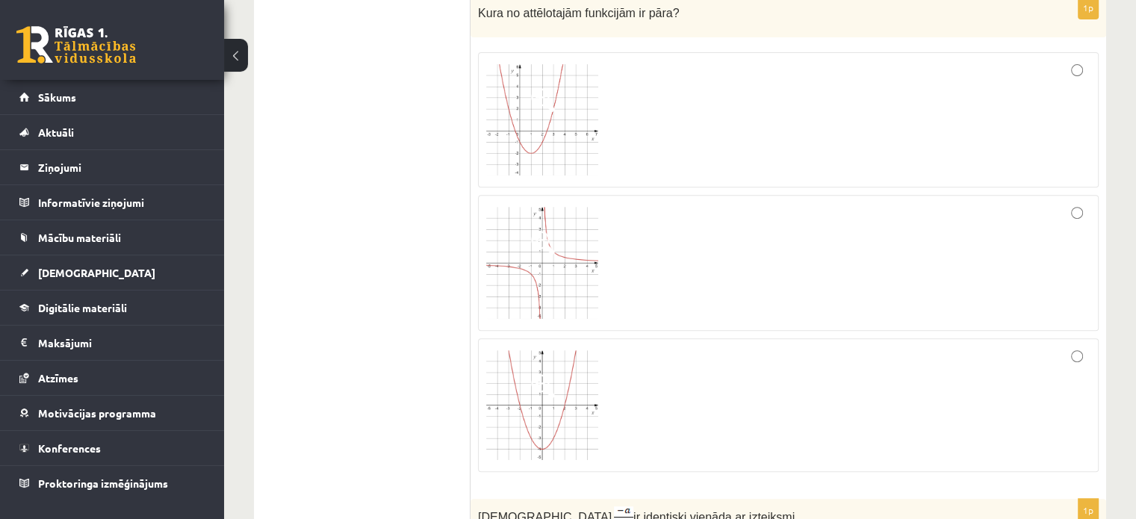
click at [843, 347] on div at bounding box center [788, 406] width 604 height 118
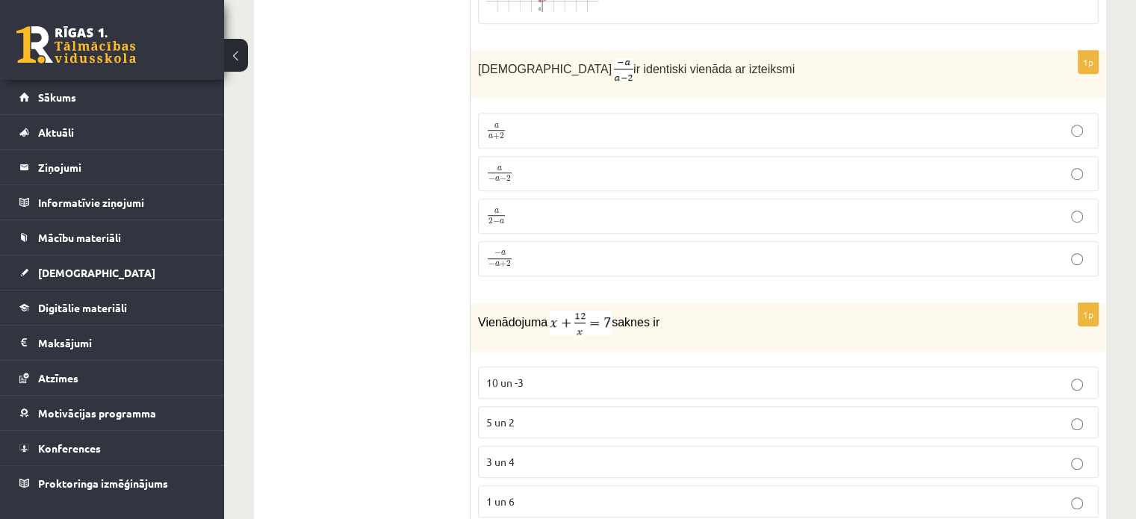
scroll to position [6629, 0]
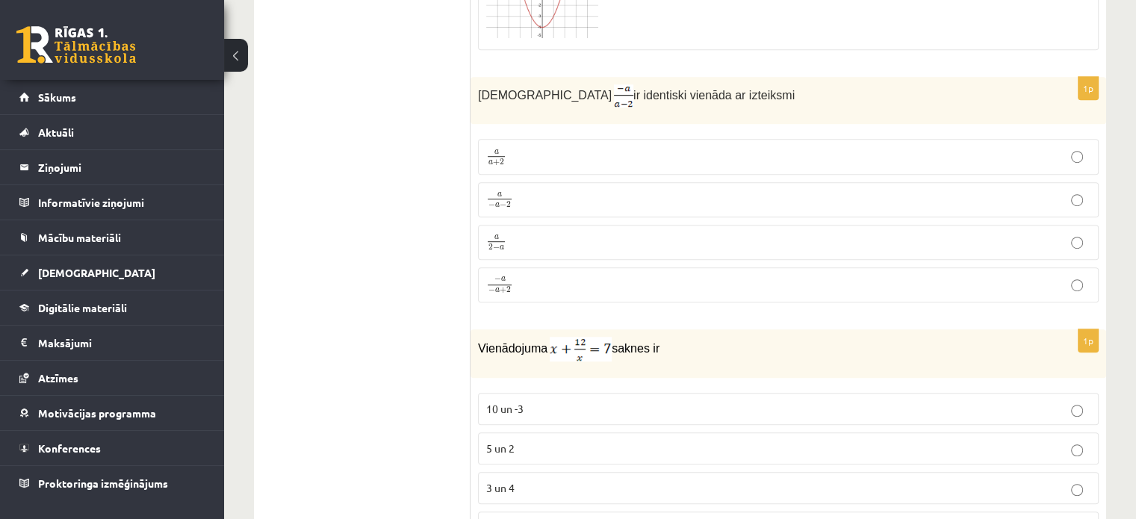
click at [538, 233] on p "a 2 − a a 2 − a" at bounding box center [788, 242] width 604 height 19
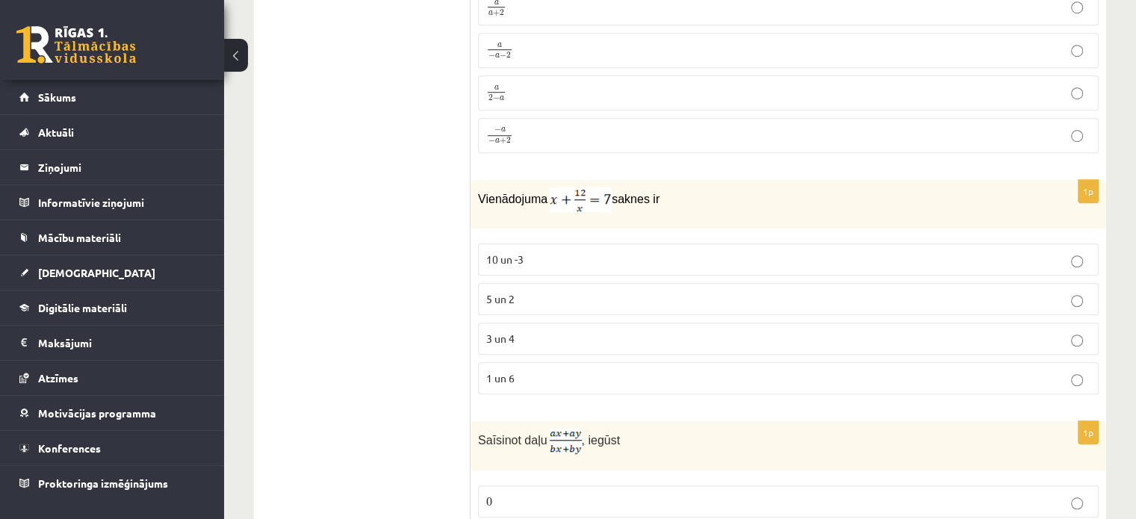
scroll to position [6854, 0]
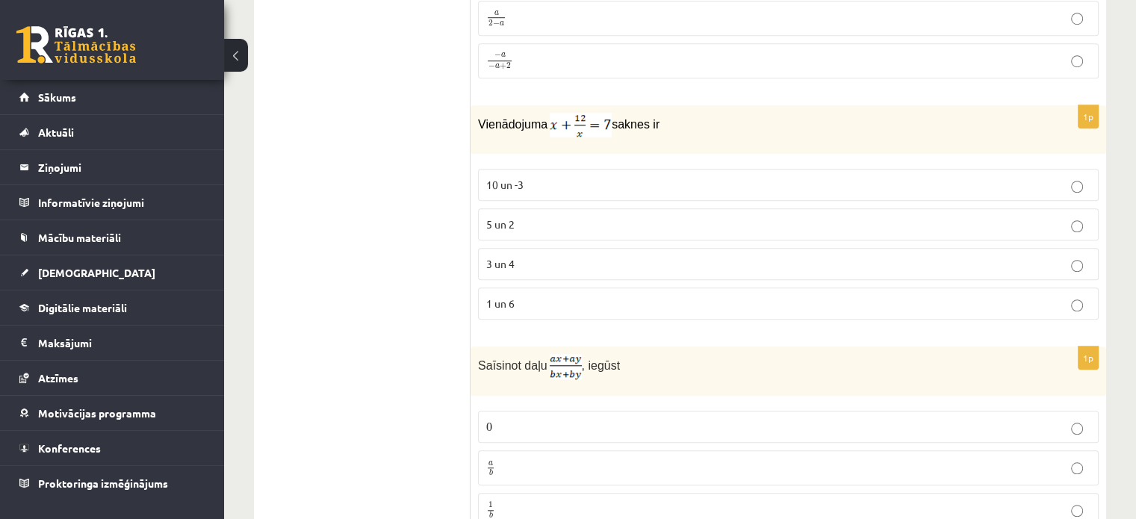
click at [575, 256] on p "3 un 4" at bounding box center [788, 264] width 604 height 16
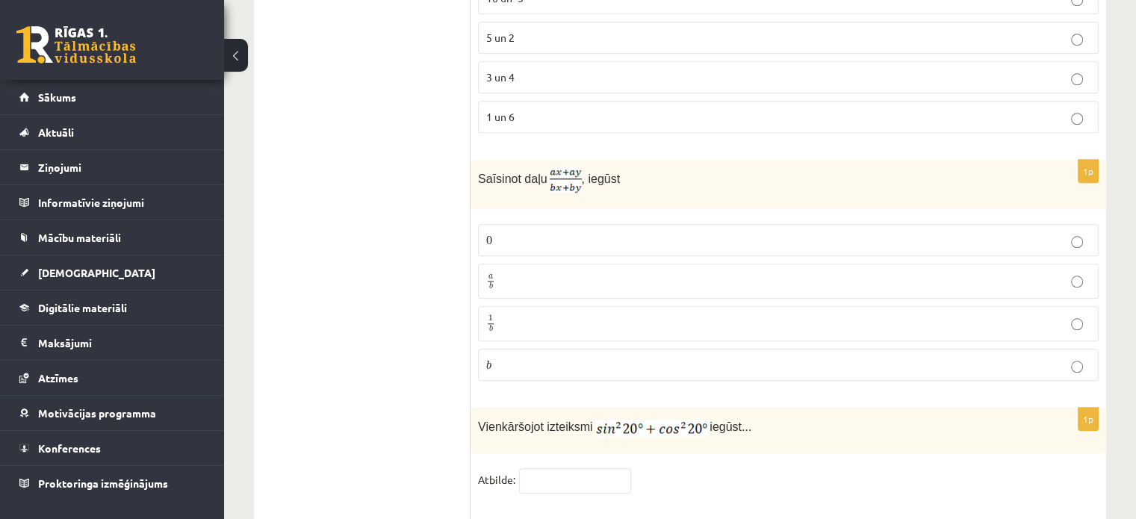
scroll to position [7055, 0]
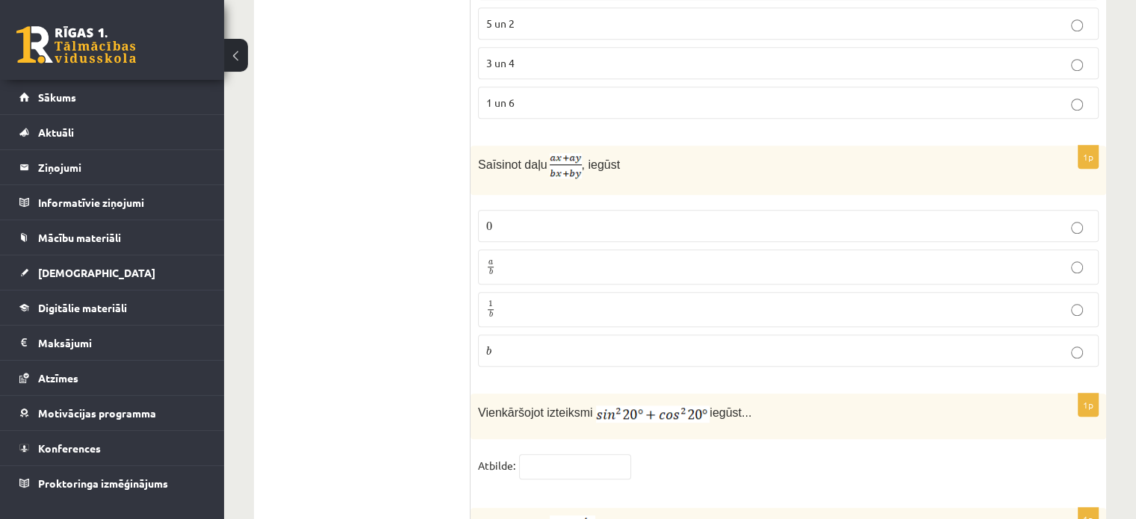
click at [548, 258] on p "a b a b" at bounding box center [788, 267] width 604 height 19
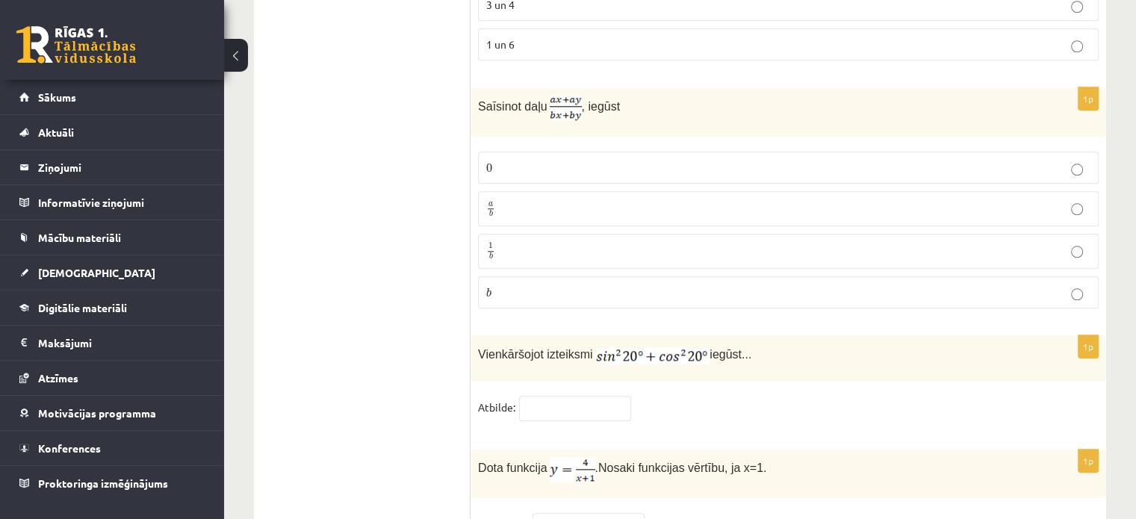
scroll to position [7129, 0]
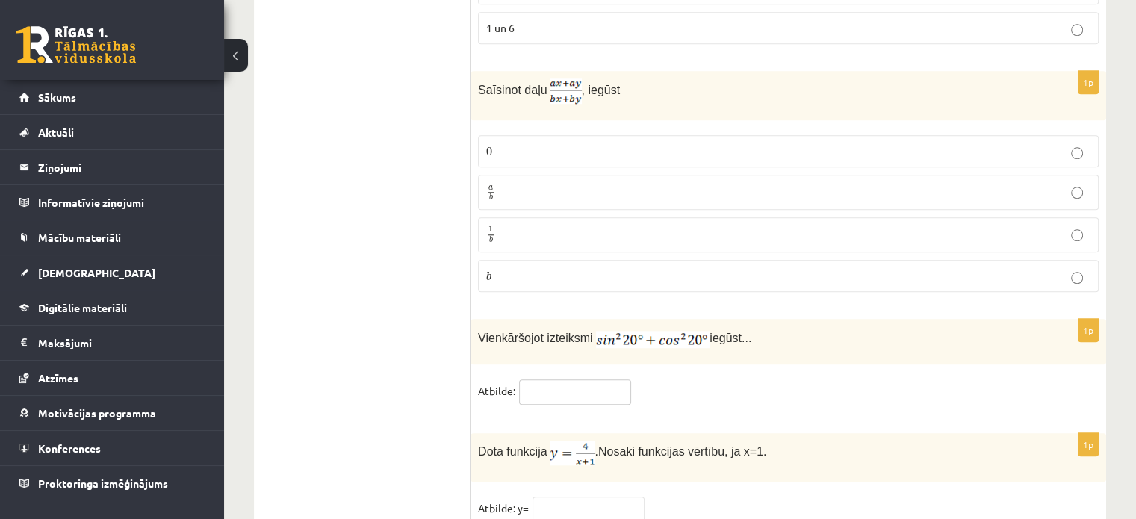
click at [589, 380] on input "text" at bounding box center [575, 392] width 112 height 25
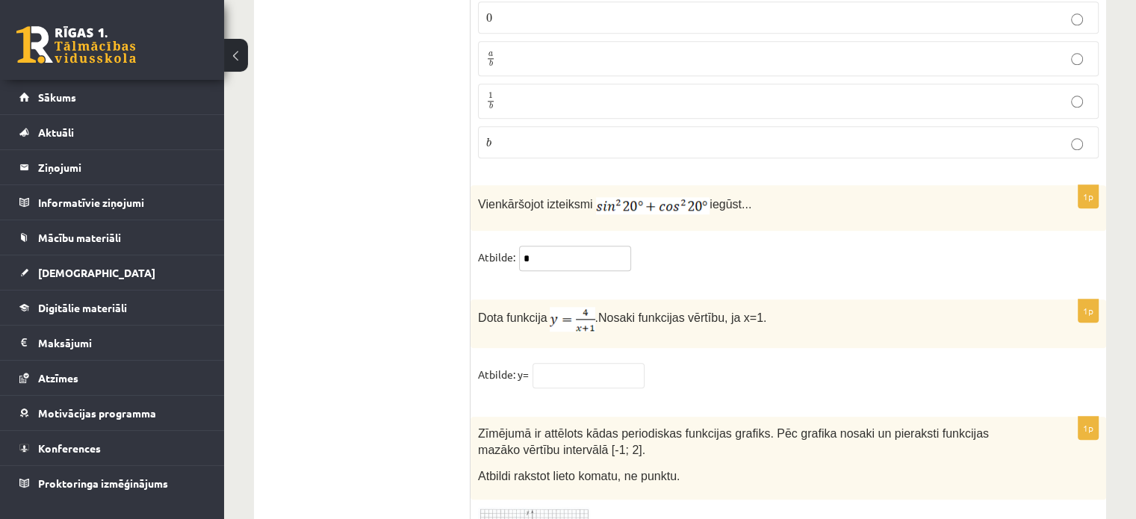
scroll to position [7339, 0]
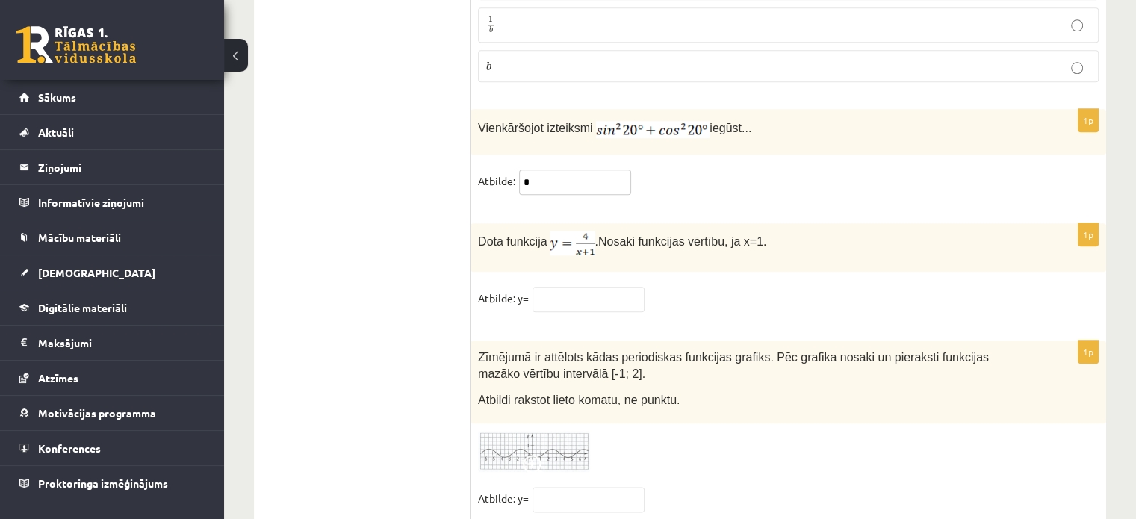
type input "*"
click at [813, 287] on fieldset "Atbilde: y=" at bounding box center [788, 302] width 621 height 31
click at [662, 287] on fieldset "Atbilde: y=" at bounding box center [788, 302] width 621 height 31
click at [610, 287] on input "text" at bounding box center [589, 299] width 112 height 25
type input "*"
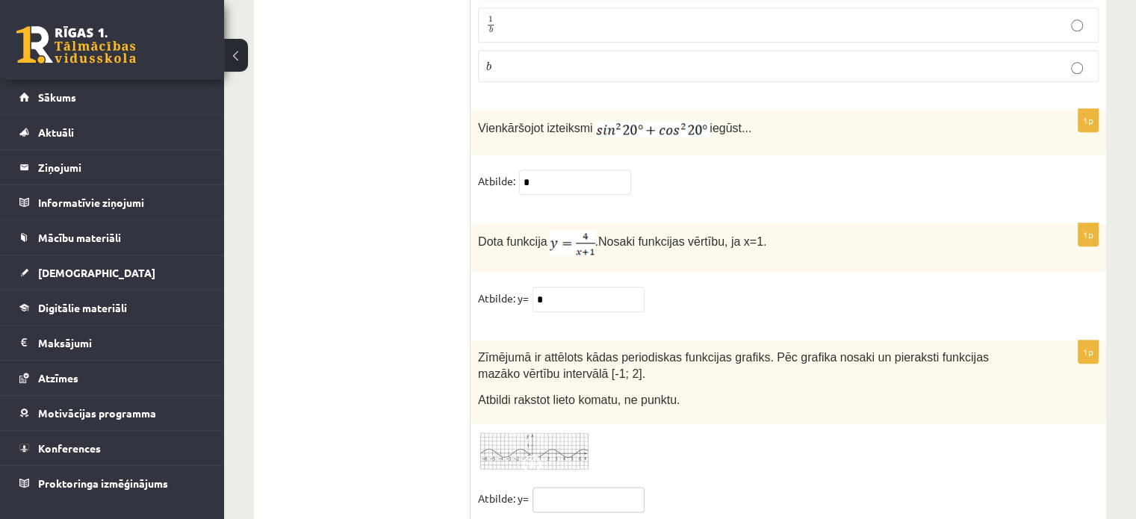
click at [586, 487] on input "text" at bounding box center [589, 499] width 112 height 25
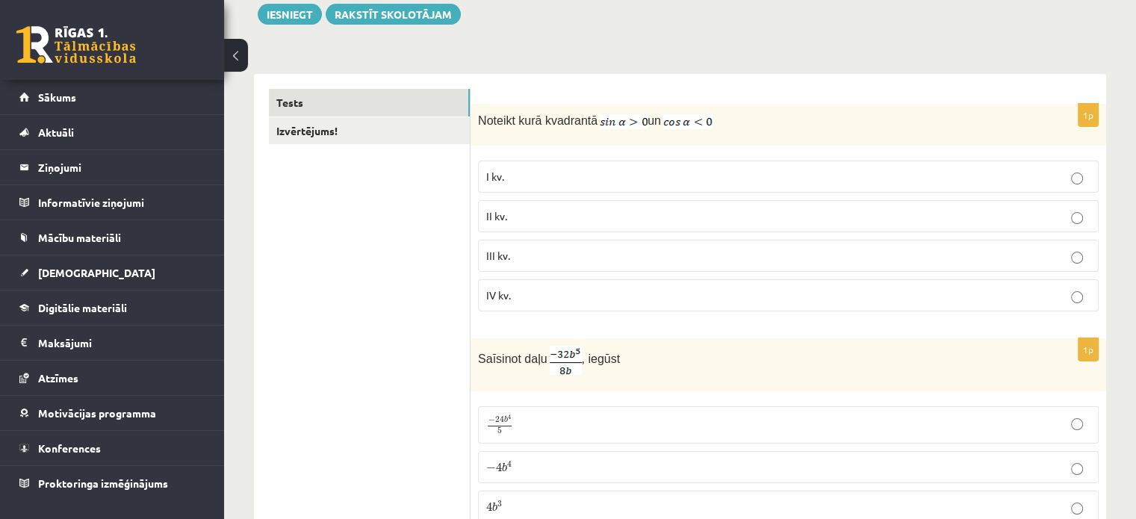
scroll to position [167, 0]
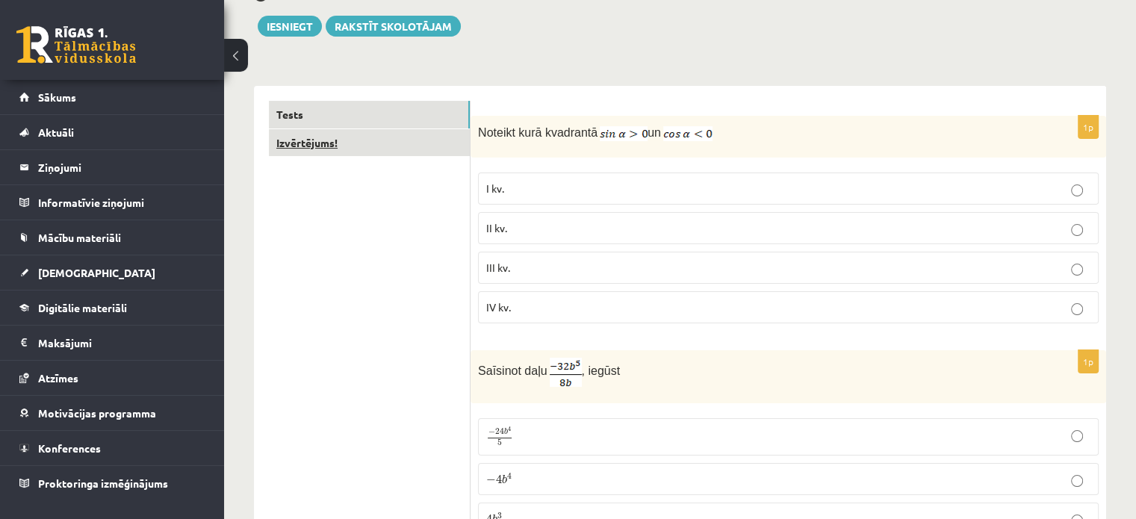
type input "****"
click at [364, 142] on link "Izvērtējums!" at bounding box center [369, 143] width 201 height 28
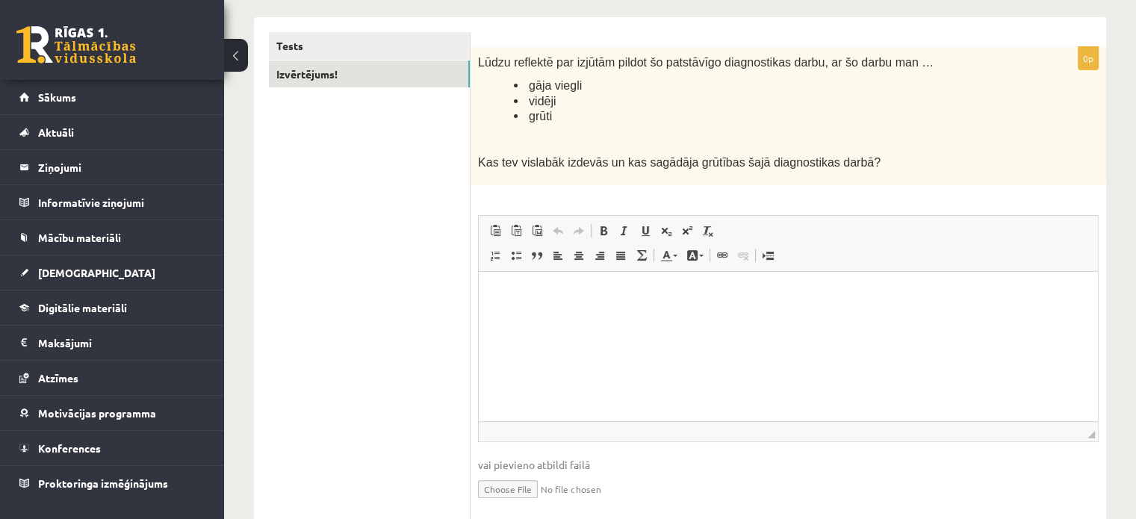
scroll to position [212, 0]
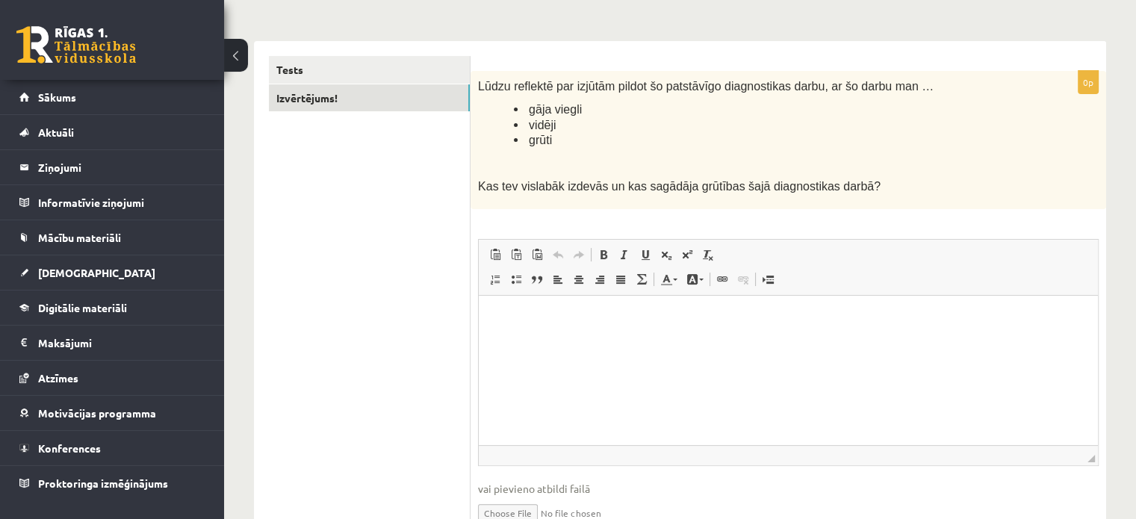
click at [837, 322] on p "Bagātinātā teksta redaktors, wiswyg-editor-user-answer-47024922093880" at bounding box center [788, 319] width 589 height 16
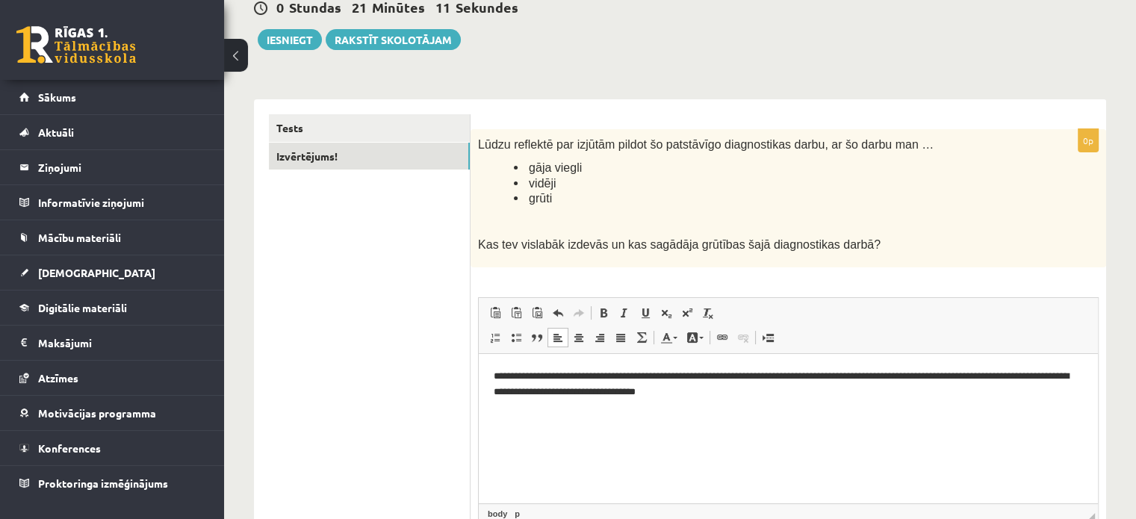
scroll to position [137, 0]
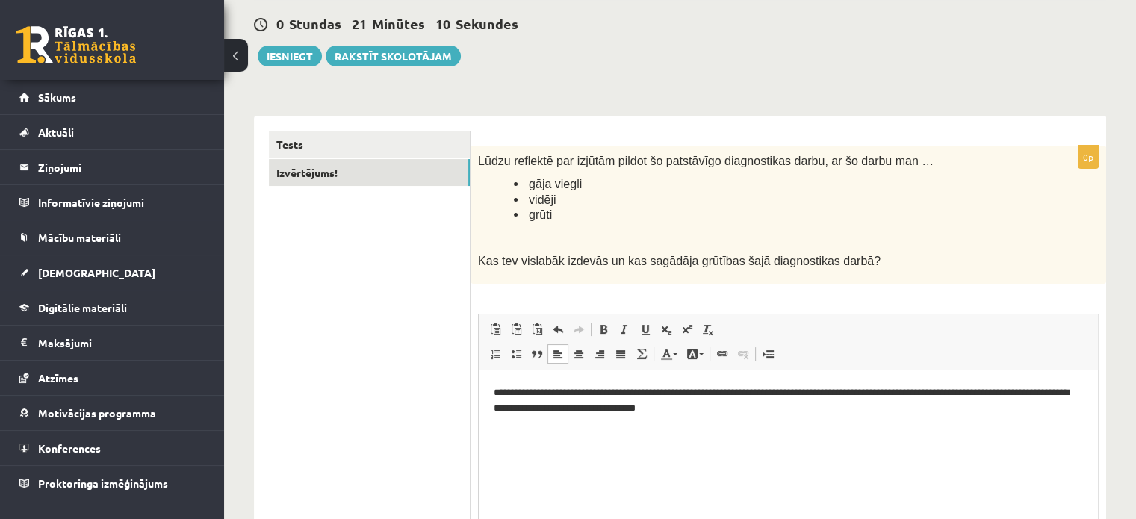
drag, startPoint x: 1045, startPoint y: 492, endPoint x: 635, endPoint y: 439, distance: 413.6
click at [635, 432] on html "**********" at bounding box center [788, 401] width 619 height 61
click at [799, 430] on html "**********" at bounding box center [788, 401] width 619 height 61
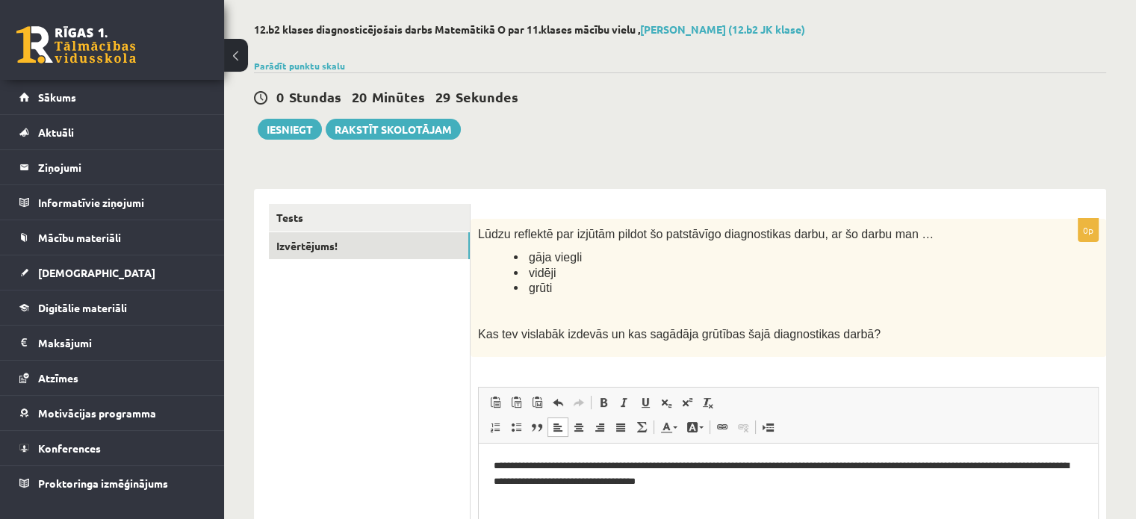
scroll to position [63, 0]
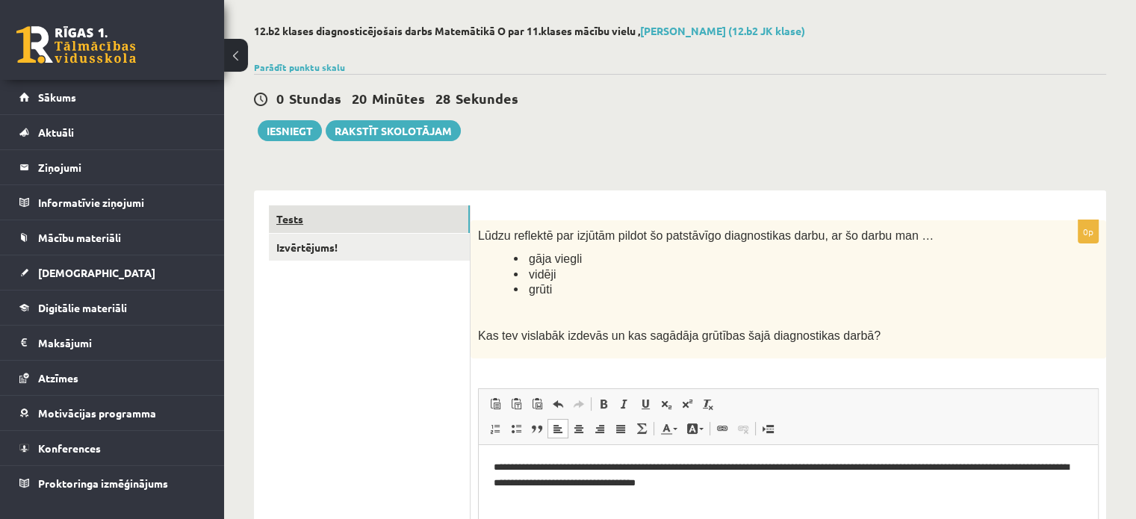
click at [371, 211] on link "Tests" at bounding box center [369, 219] width 201 height 28
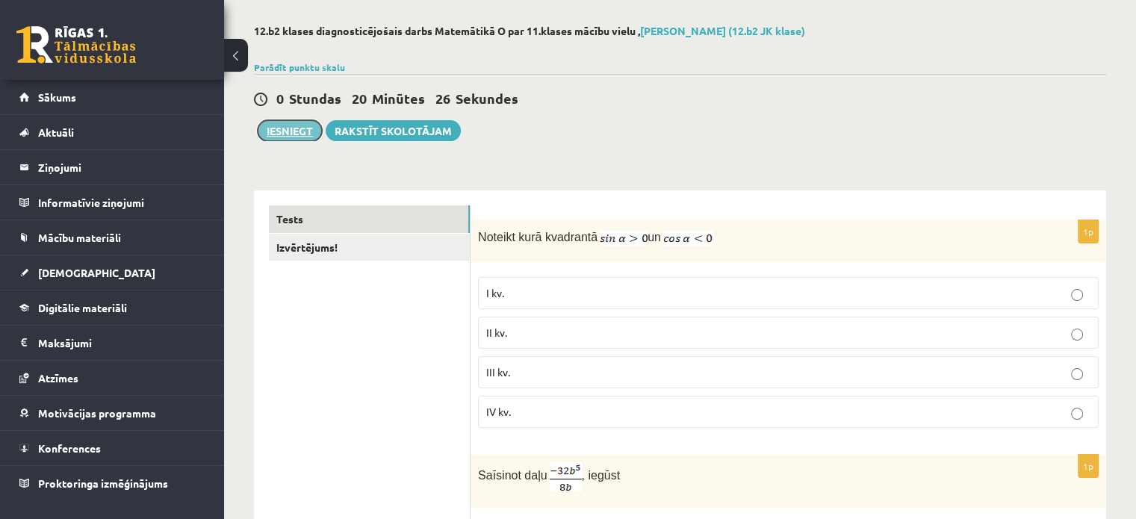
click at [303, 131] on button "Iesniegt" at bounding box center [290, 130] width 64 height 21
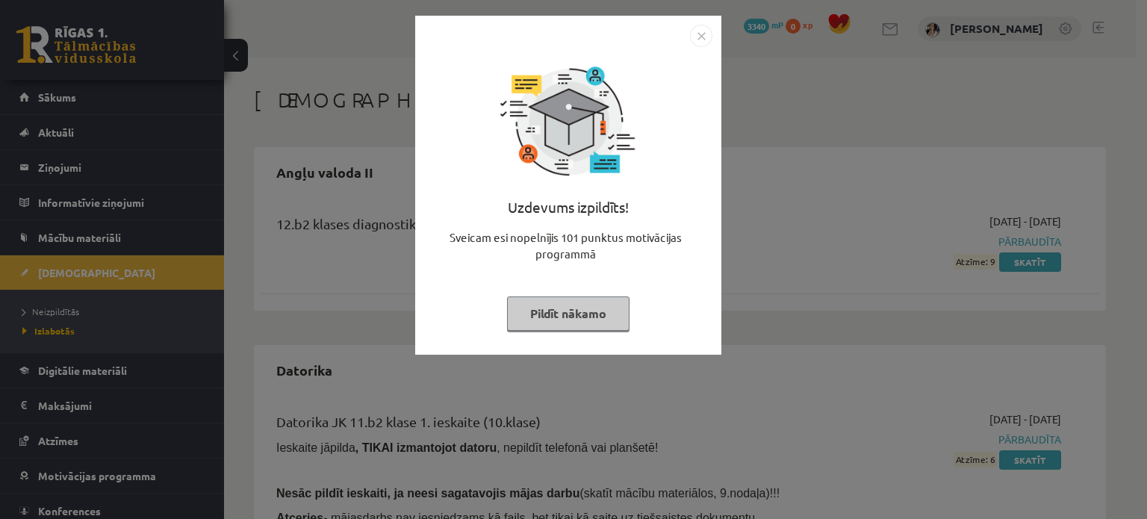
click at [587, 322] on button "Pildīt nākamo" at bounding box center [568, 314] width 123 height 34
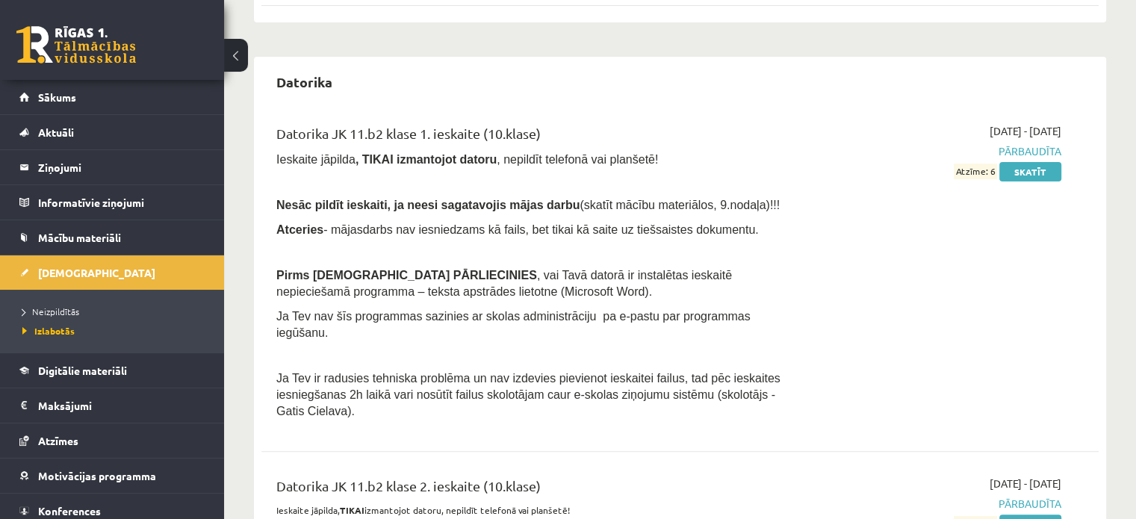
scroll to position [299, 0]
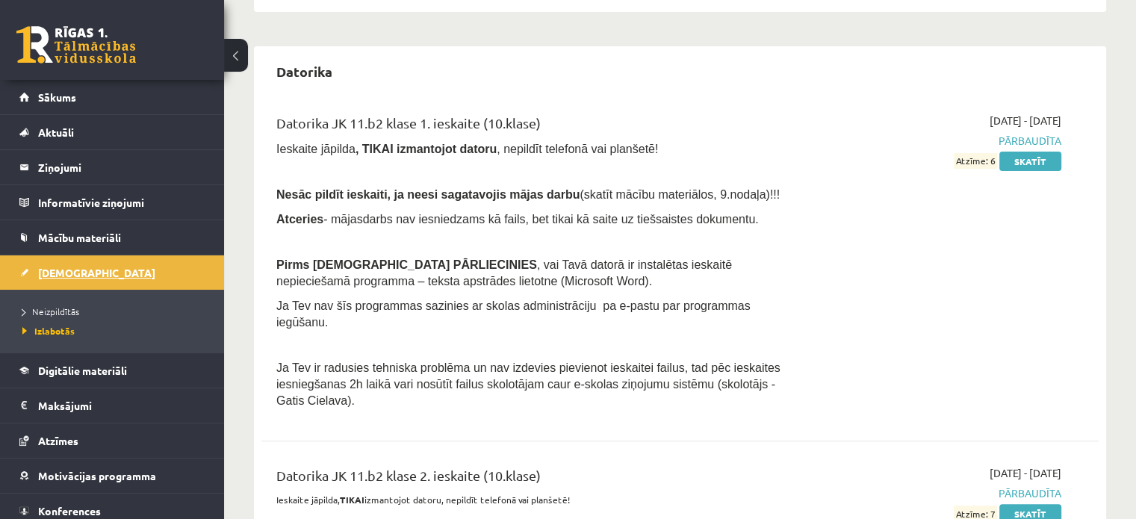
click at [84, 271] on link "[DEMOGRAPHIC_DATA]" at bounding box center [112, 272] width 186 height 34
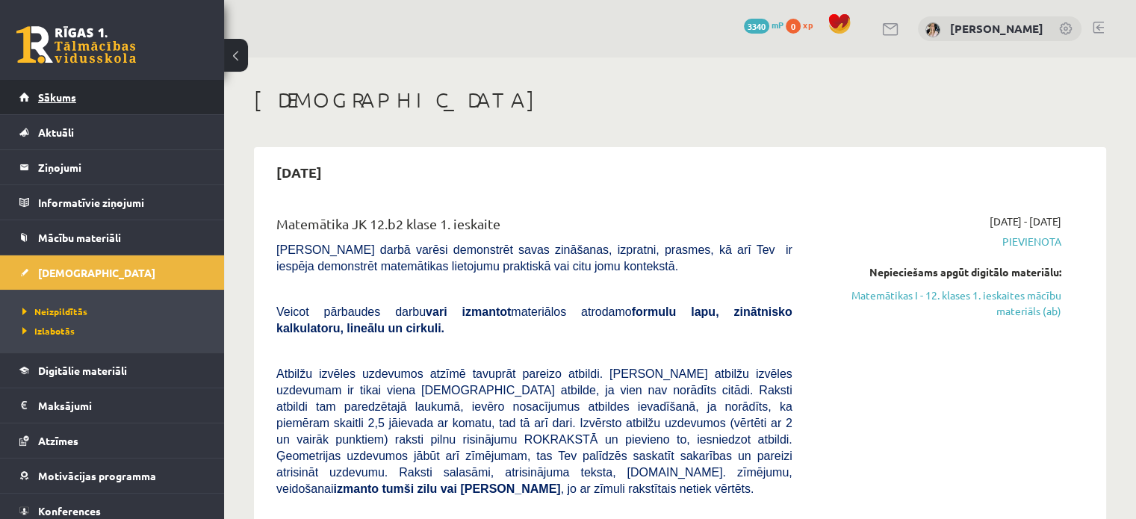
click at [60, 97] on span "Sākums" at bounding box center [57, 96] width 38 height 13
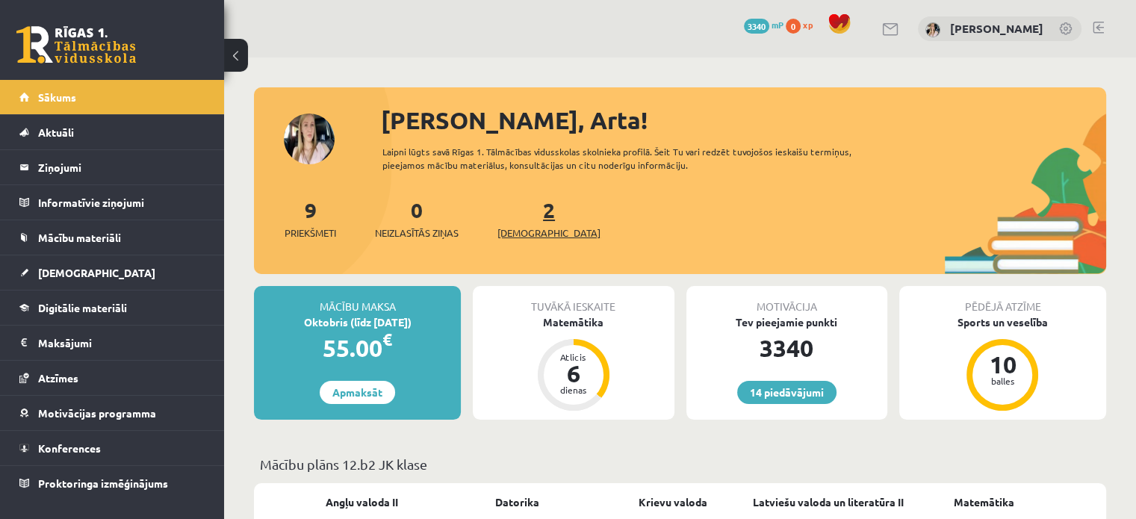
click at [521, 219] on link "2 Ieskaites" at bounding box center [549, 218] width 103 height 44
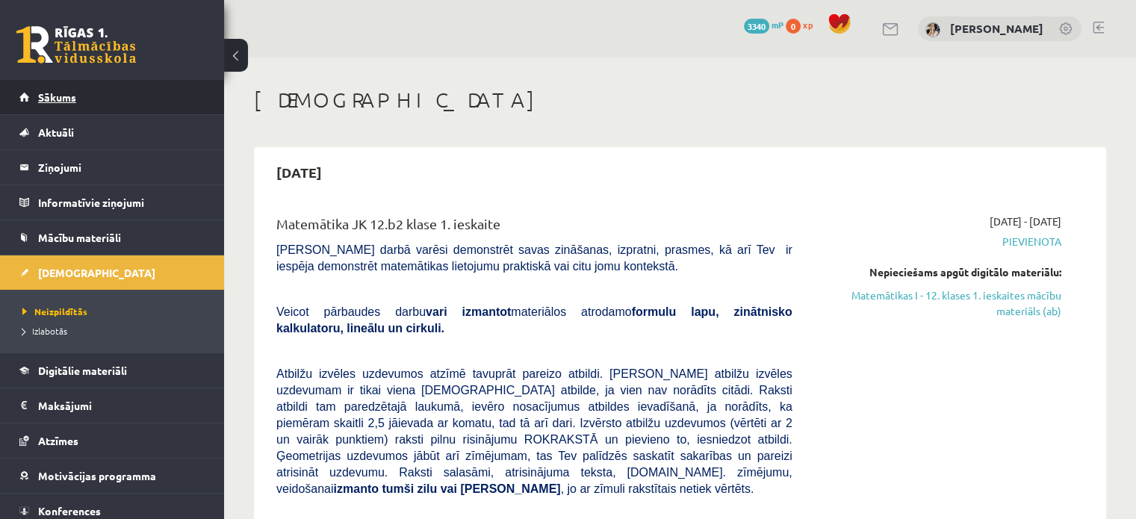
click at [53, 104] on link "Sākums" at bounding box center [112, 97] width 186 height 34
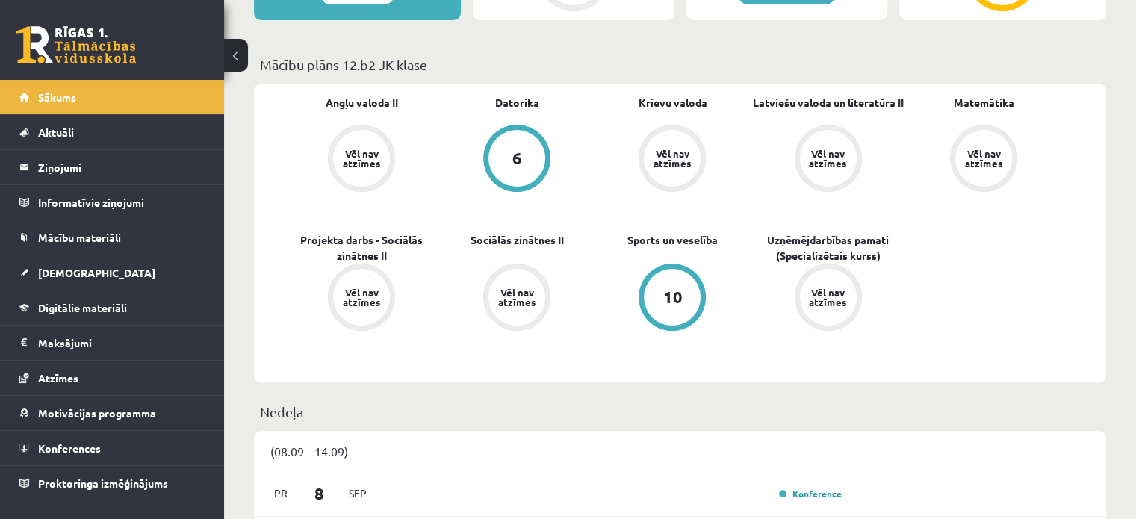
scroll to position [224, 0]
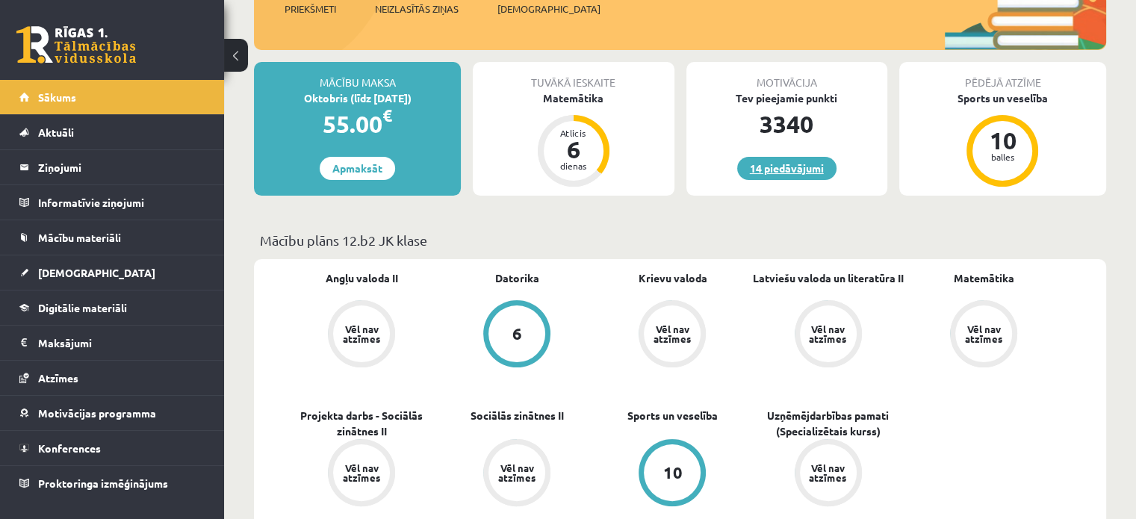
click at [779, 176] on link "14 piedāvājumi" at bounding box center [786, 168] width 99 height 23
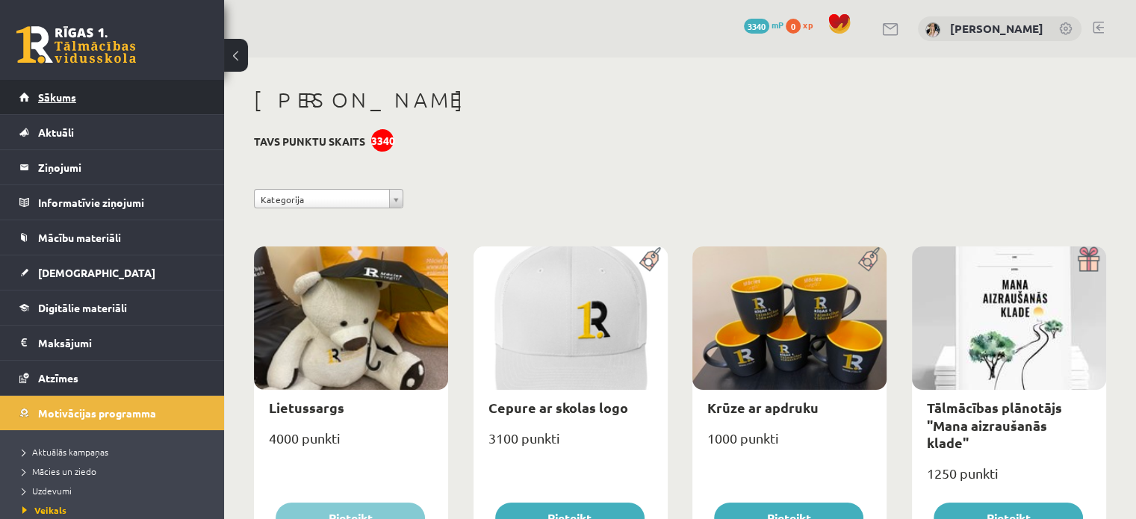
click at [55, 92] on span "Sākums" at bounding box center [57, 96] width 38 height 13
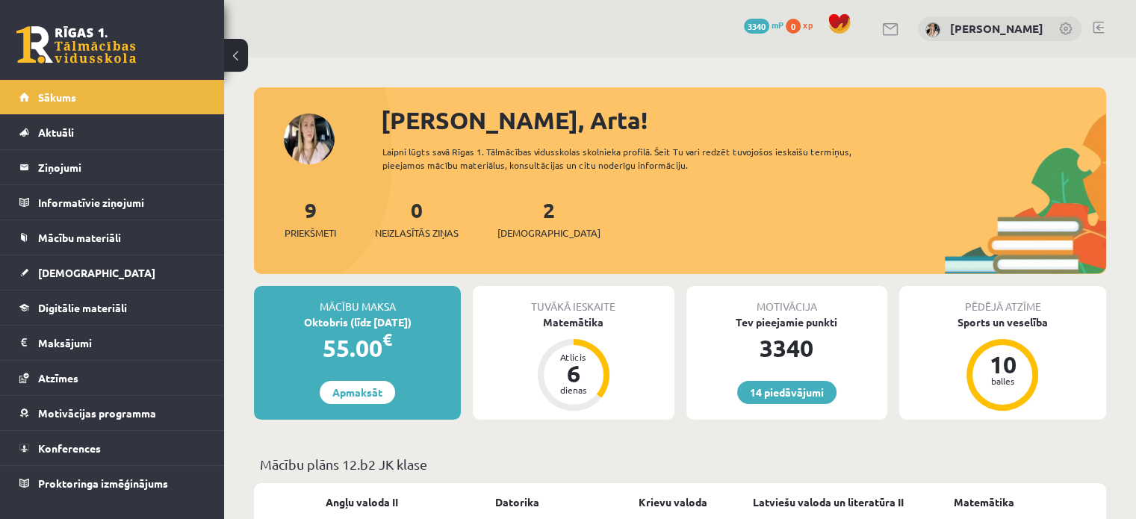
click at [1097, 25] on link at bounding box center [1098, 28] width 11 height 12
